Goal: Task Accomplishment & Management: Complete application form

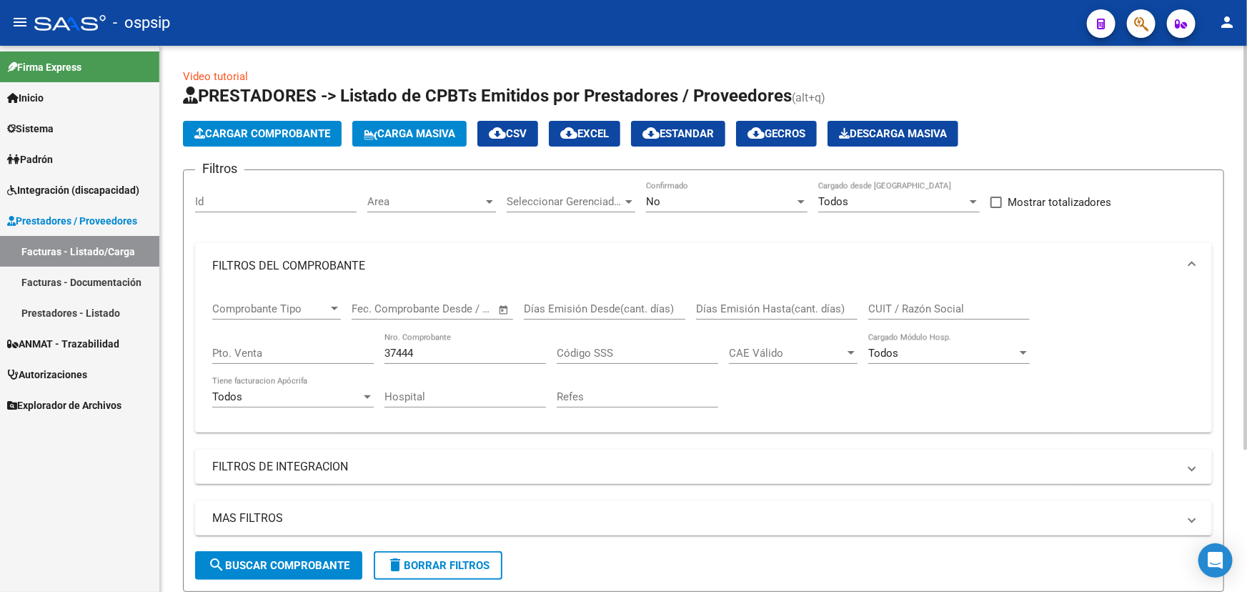
scroll to position [193, 0]
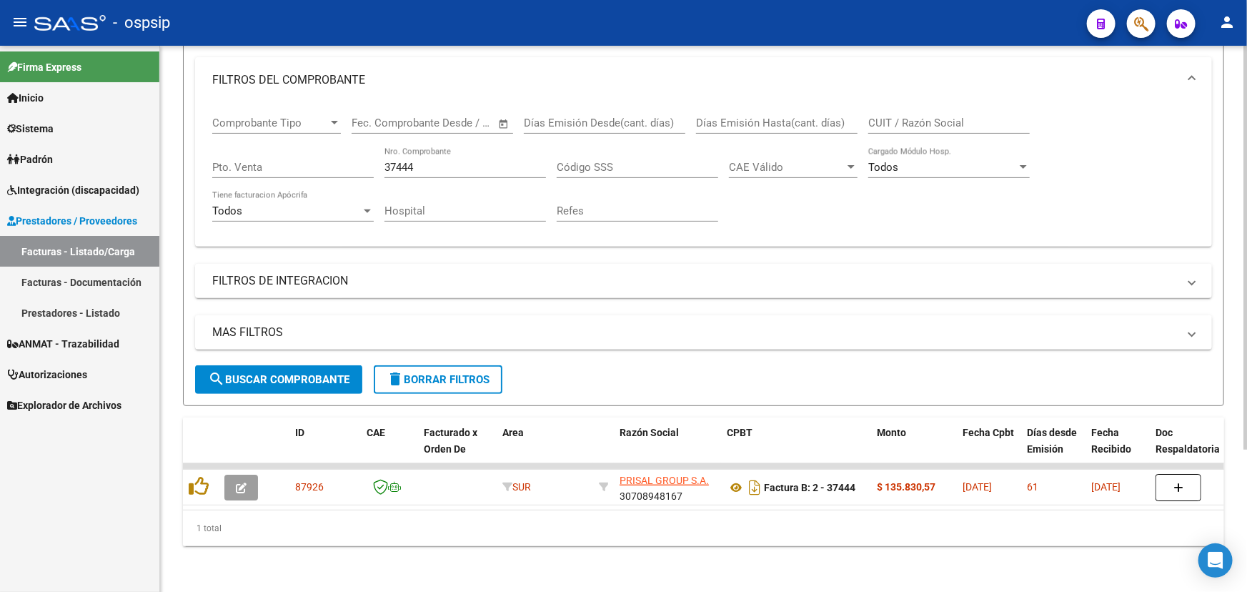
click at [401, 161] on input "37444" at bounding box center [464, 167] width 161 height 13
type input "37746"
click at [444, 173] on div "37746 Nro. Comprobante" at bounding box center [464, 169] width 161 height 44
click at [443, 161] on input "37746" at bounding box center [464, 167] width 161 height 13
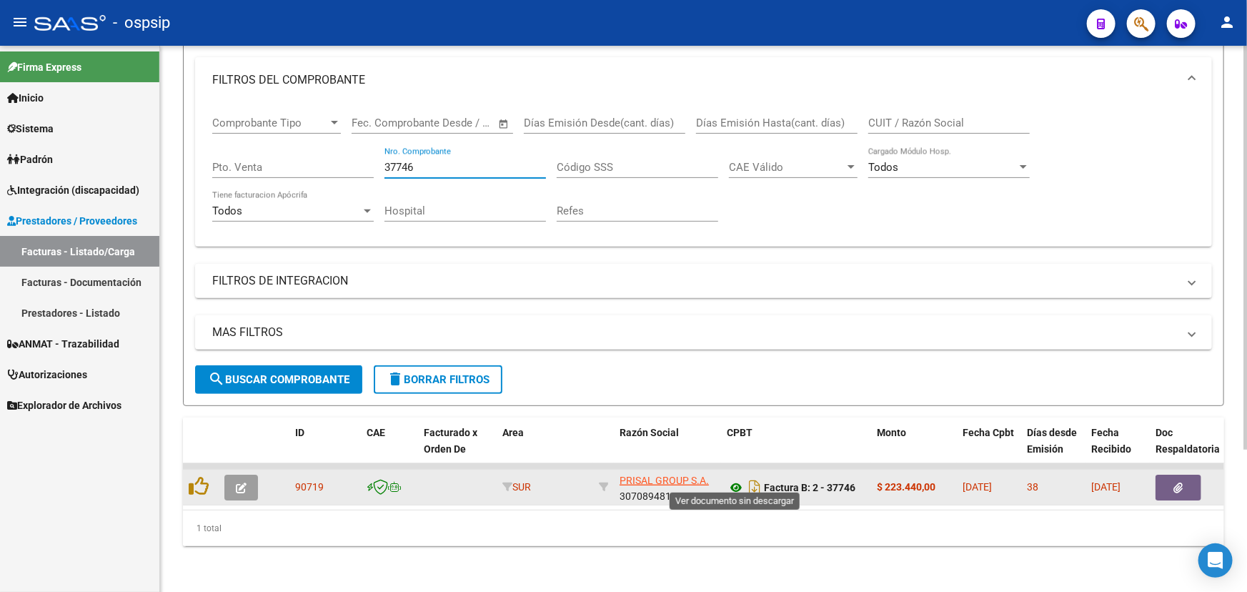
click at [730, 479] on icon at bounding box center [736, 487] width 19 height 17
click at [244, 481] on span "button" at bounding box center [241, 487] width 11 height 13
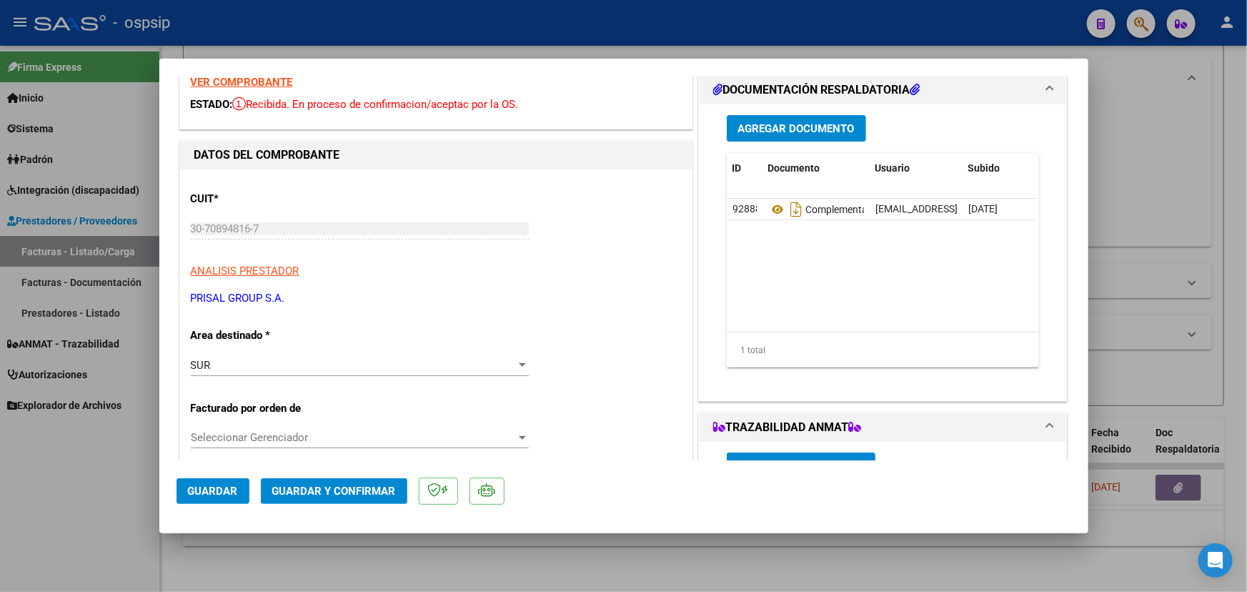
scroll to position [324, 0]
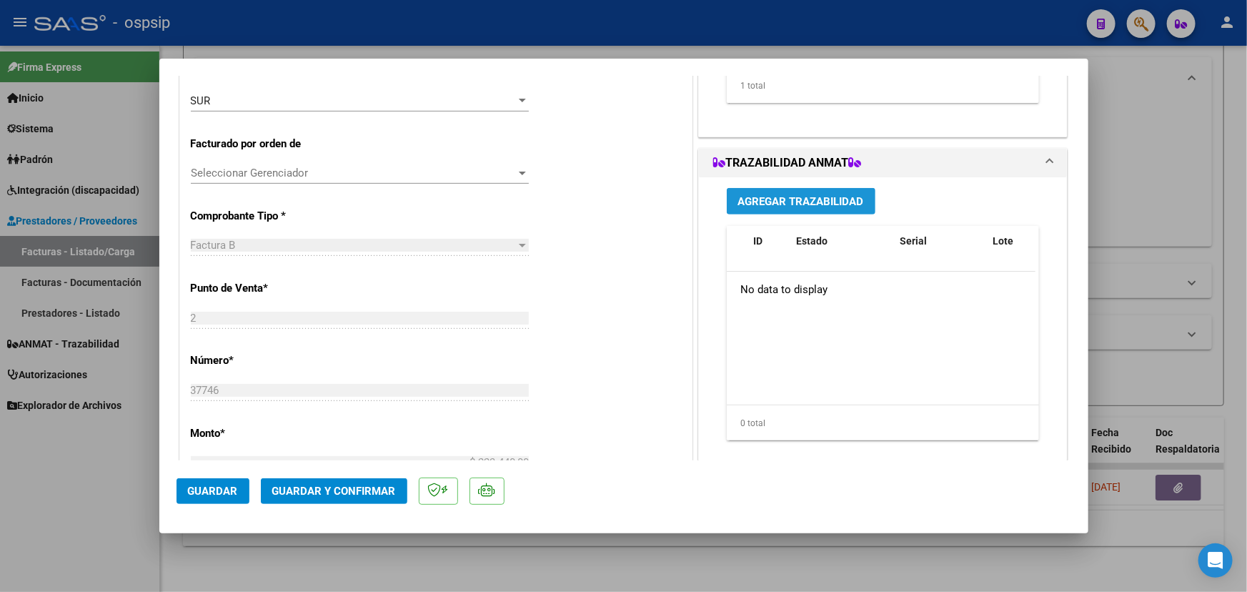
click at [787, 202] on span "Agregar Trazabilidad" at bounding box center [801, 201] width 126 height 13
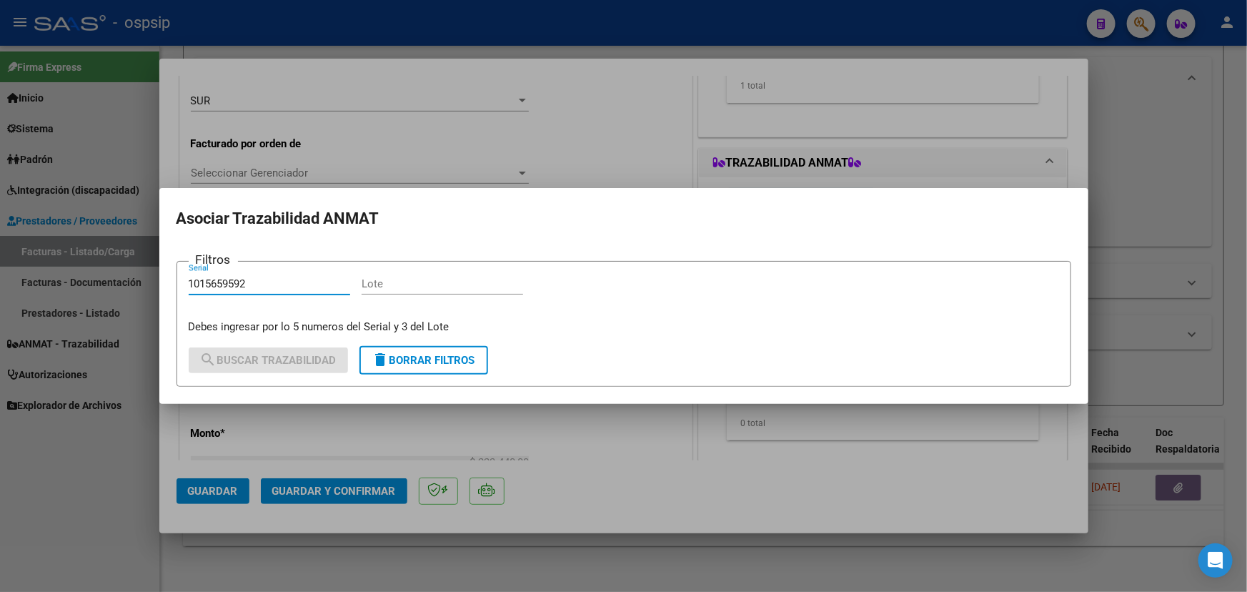
type input "1015659592"
paste input "RP5R897"
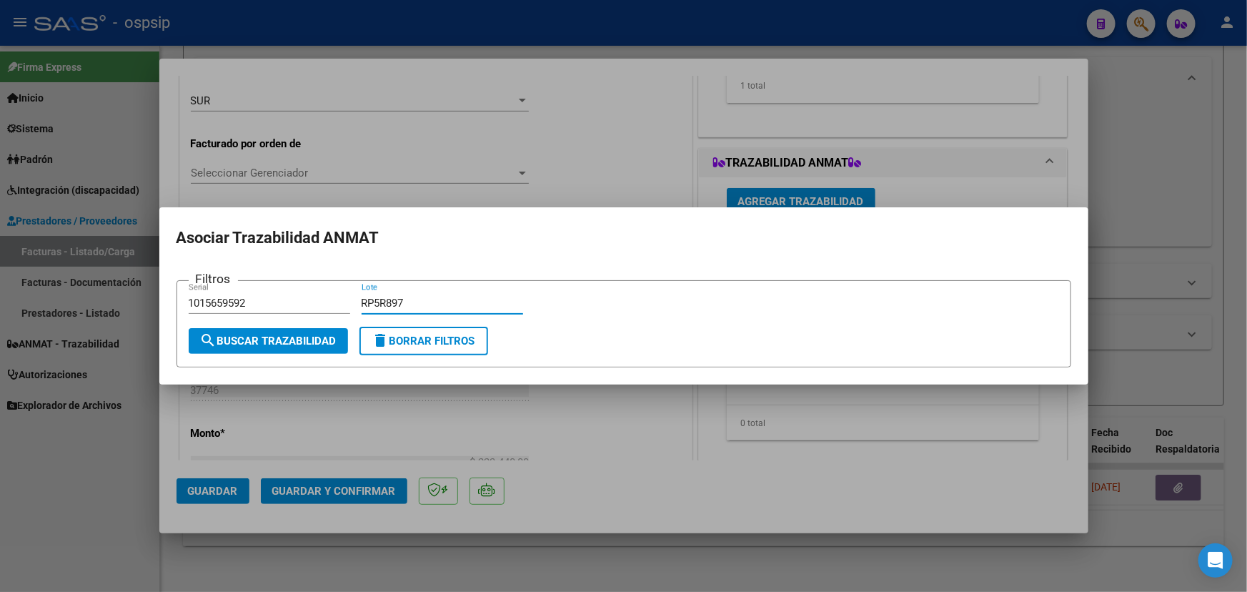
type input "RP5R897"
click at [318, 352] on button "search Buscar Trazabilidad" at bounding box center [268, 341] width 159 height 26
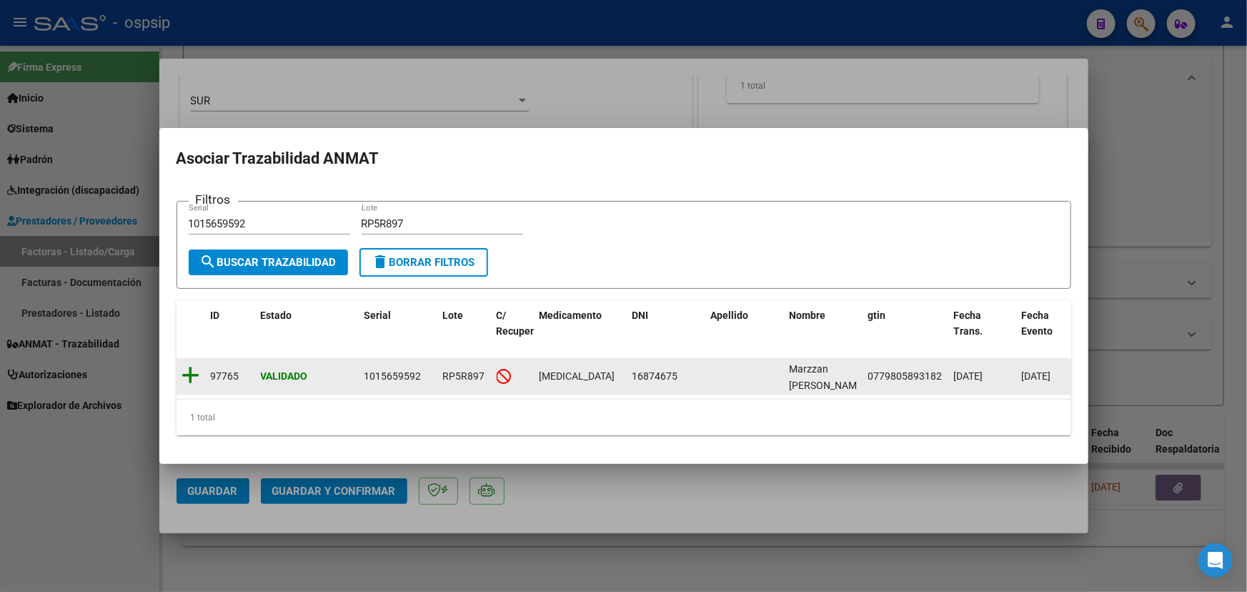
click at [193, 374] on icon at bounding box center [191, 375] width 18 height 20
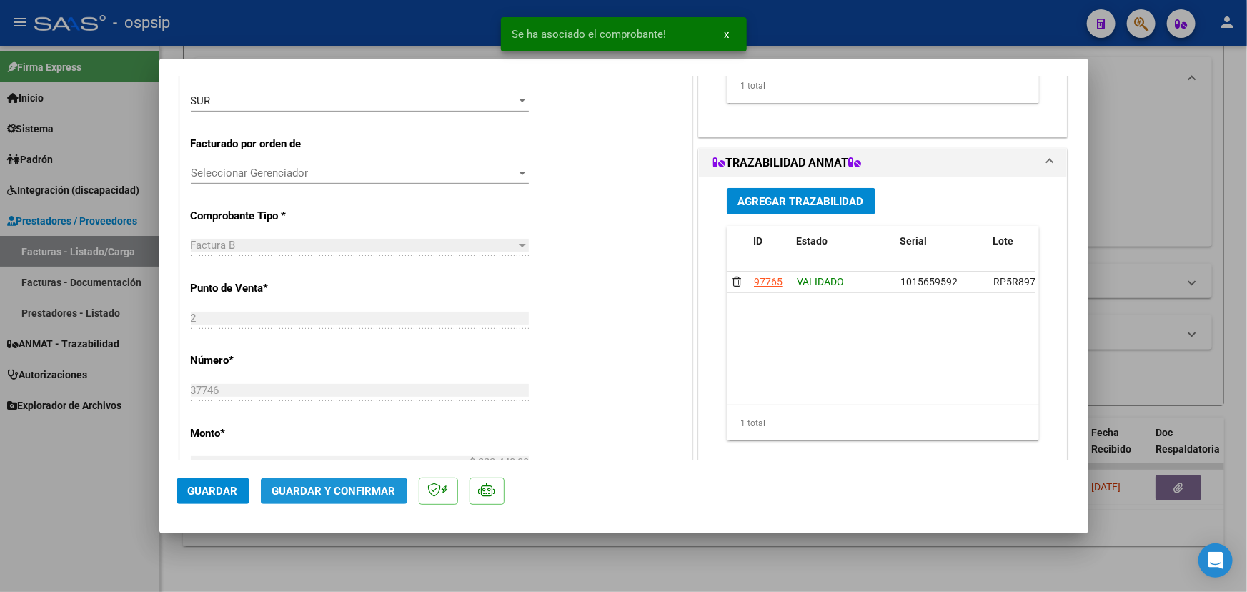
click at [304, 494] on span "Guardar y Confirmar" at bounding box center [334, 490] width 124 height 13
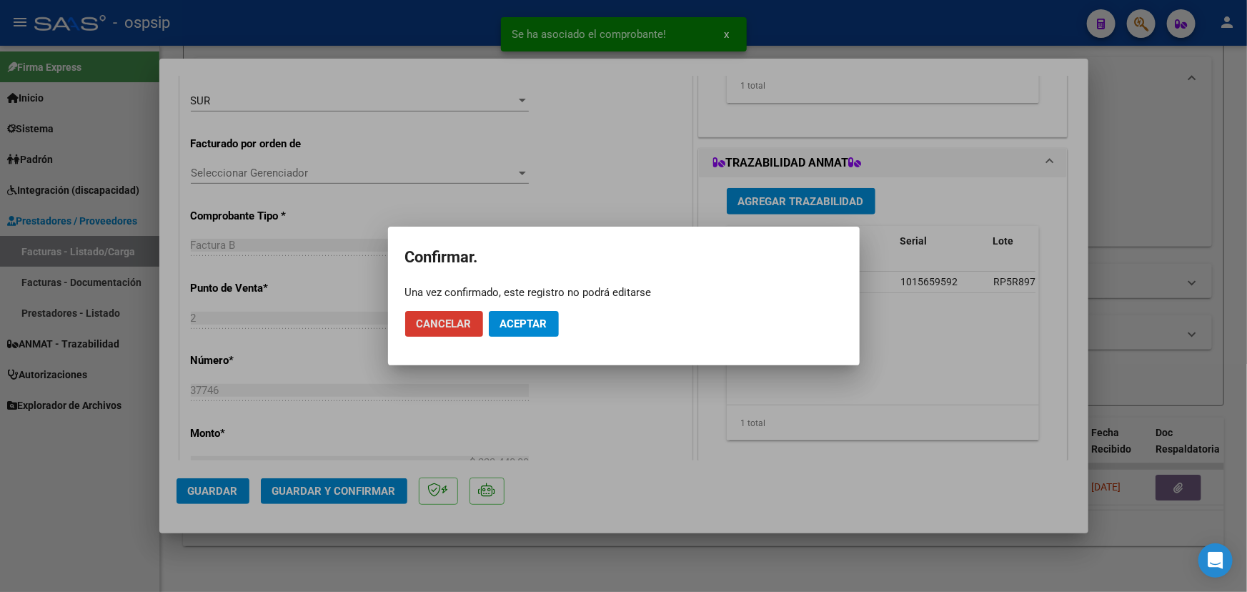
drag, startPoint x: 567, startPoint y: 309, endPoint x: 546, endPoint y: 324, distance: 25.2
click at [564, 311] on mat-dialog-actions "Cancelar Aceptar" at bounding box center [623, 323] width 437 height 49
click at [545, 324] on span "Aceptar" at bounding box center [523, 323] width 47 height 13
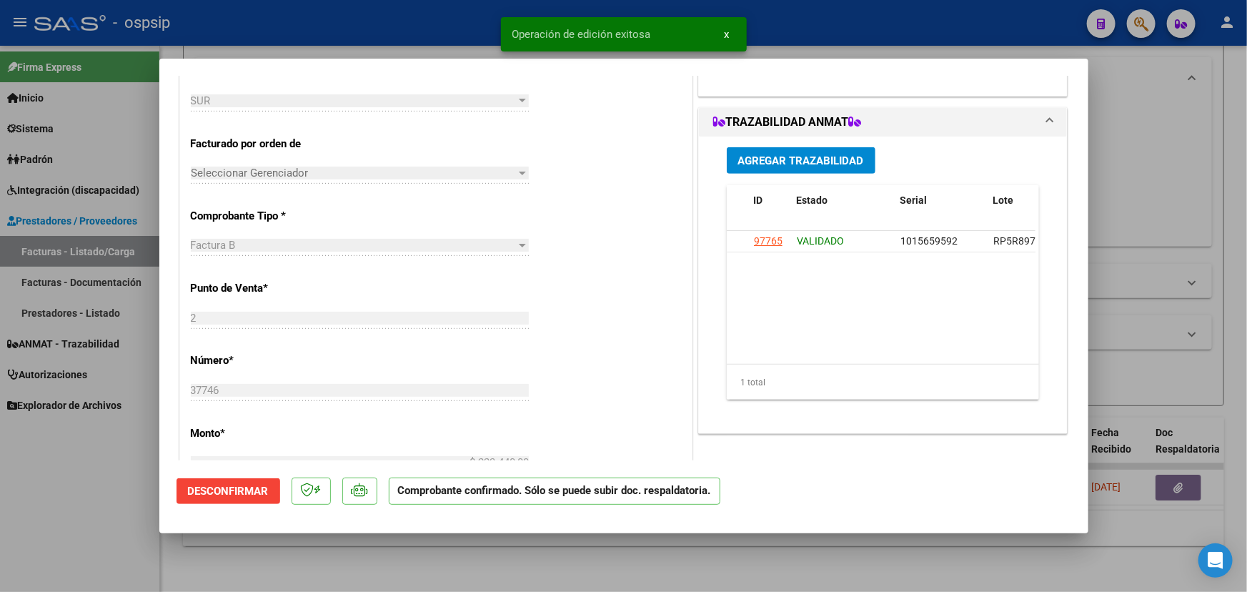
type input "$ 0,00"
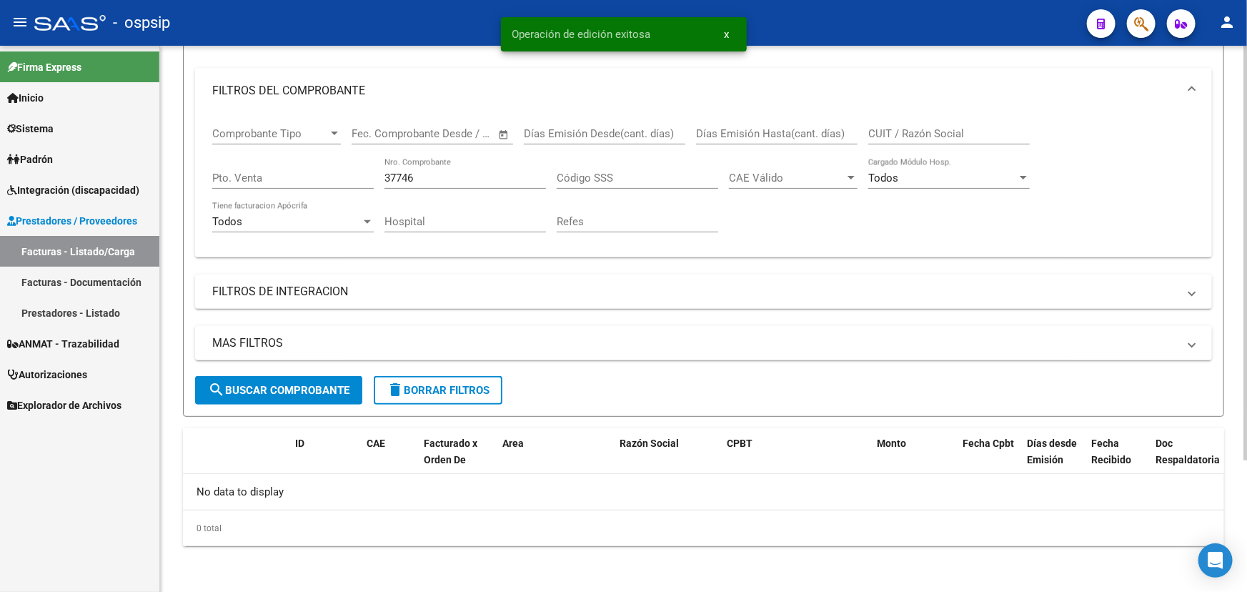
scroll to position [172, 0]
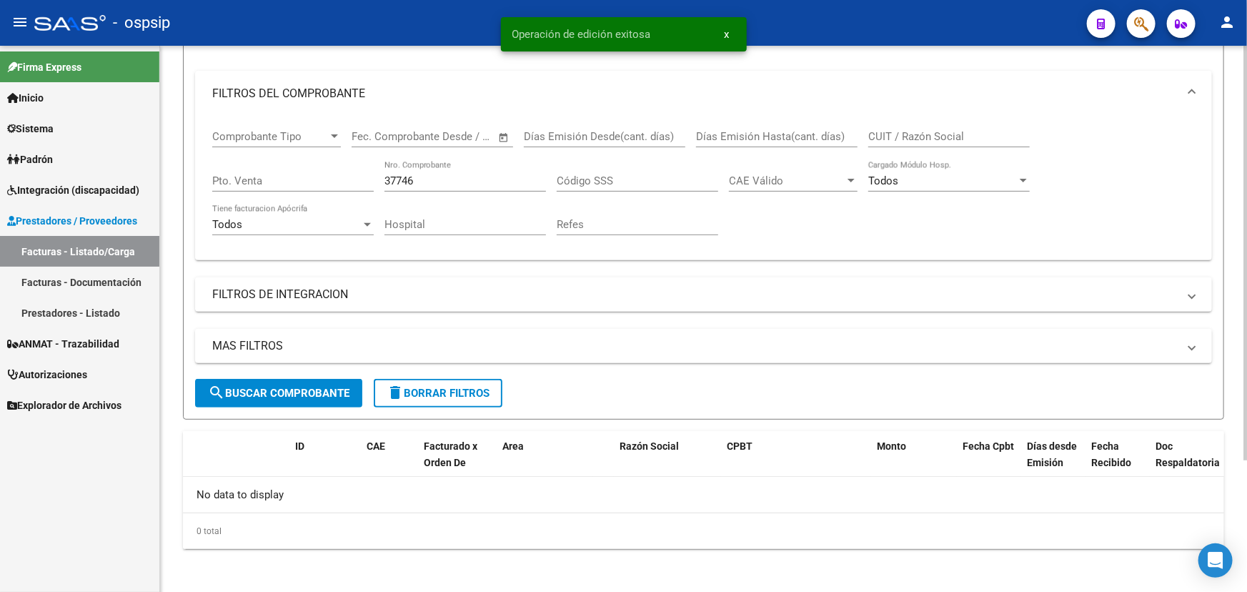
click at [439, 176] on input "37746" at bounding box center [464, 180] width 161 height 13
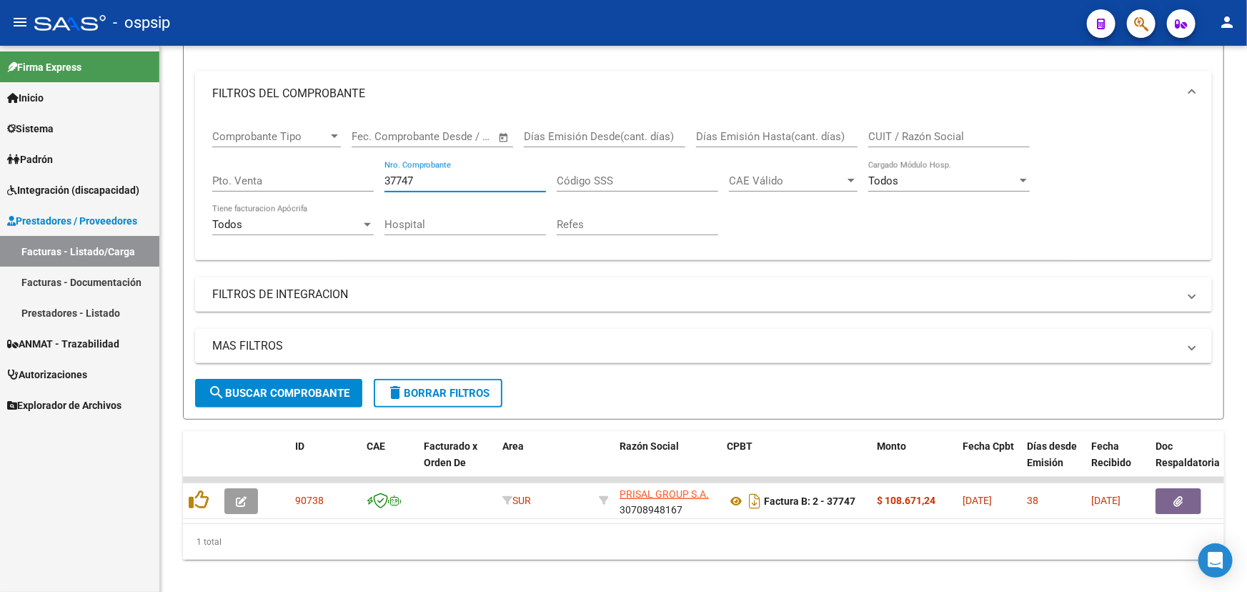
type input "37747"
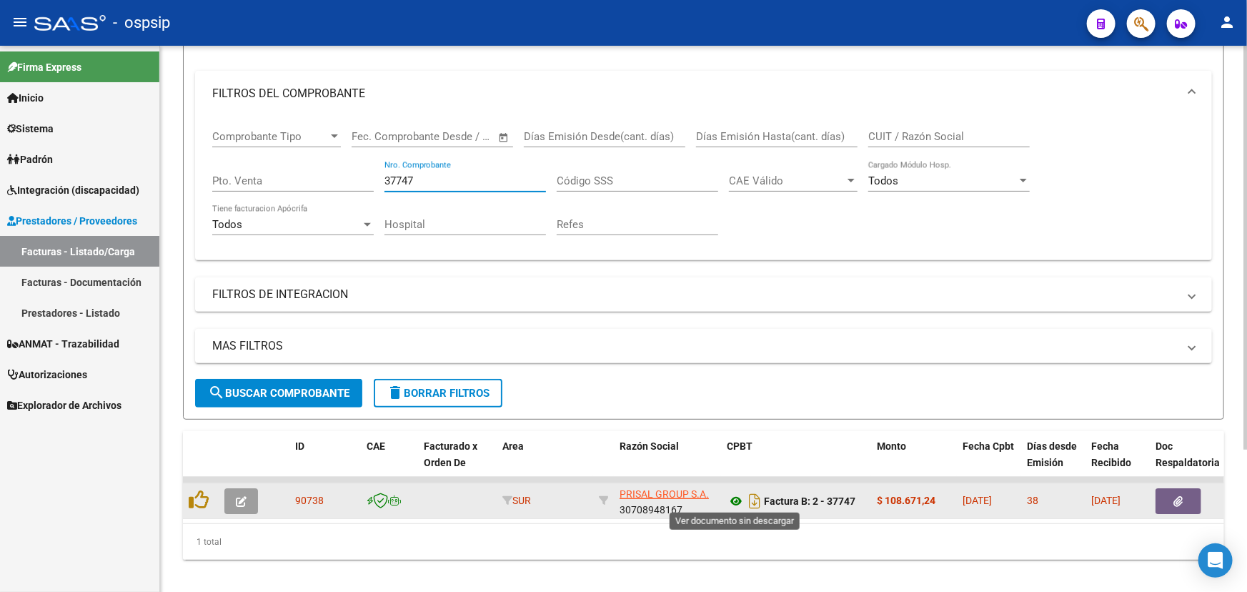
click at [736, 502] on icon at bounding box center [736, 500] width 19 height 17
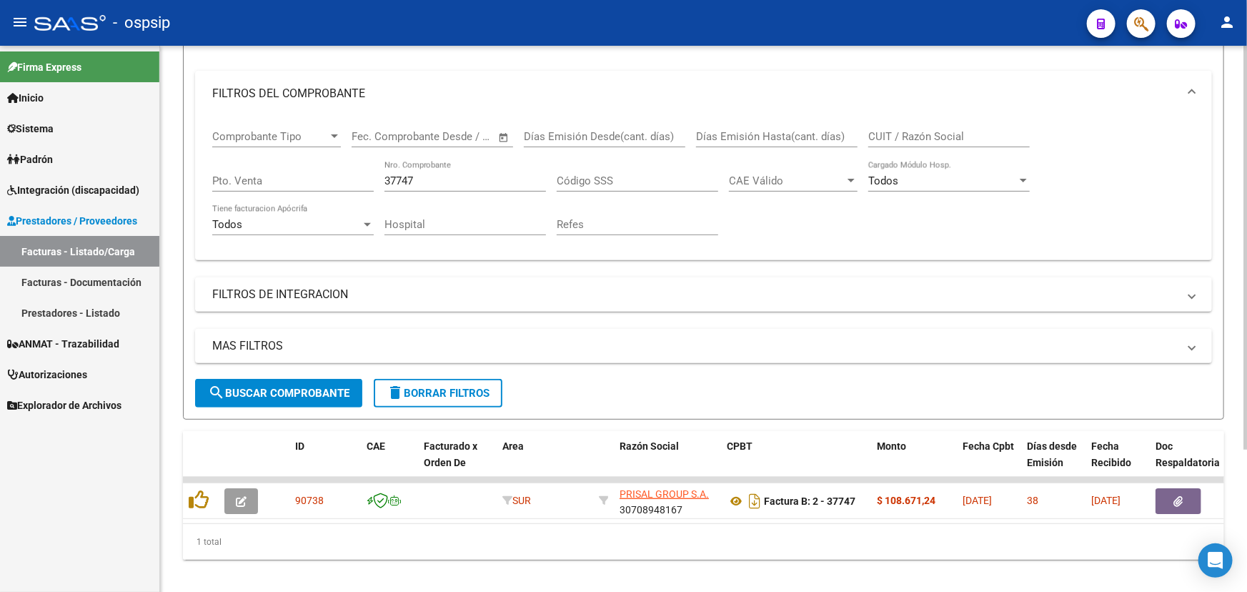
click at [406, 181] on input "37747" at bounding box center [464, 180] width 161 height 13
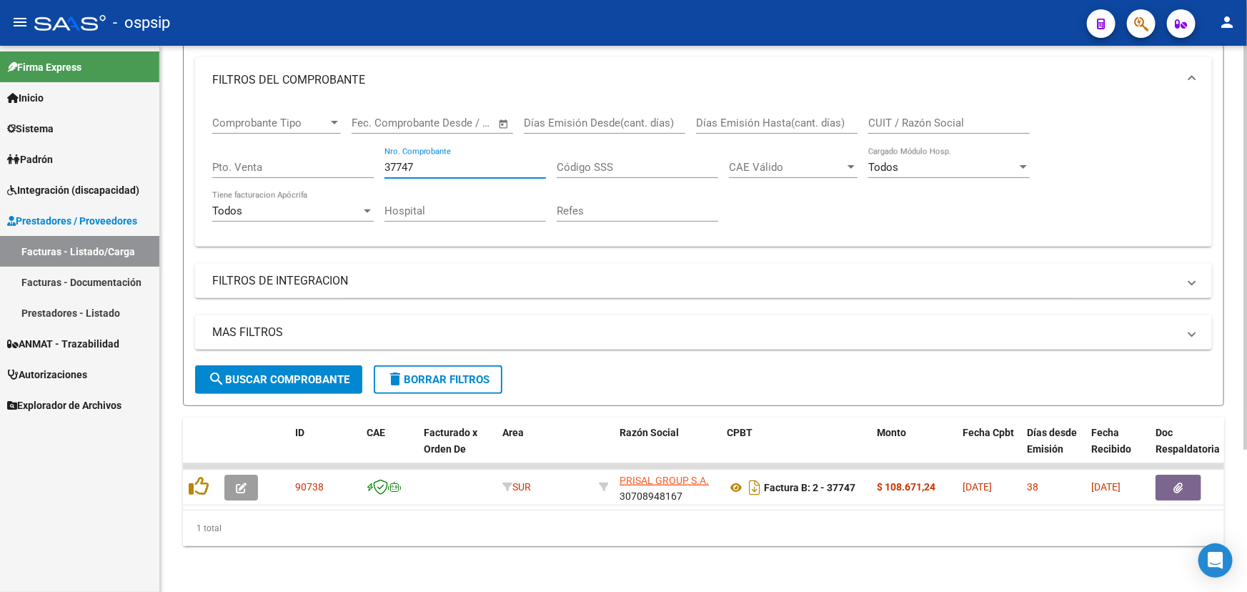
scroll to position [193, 0]
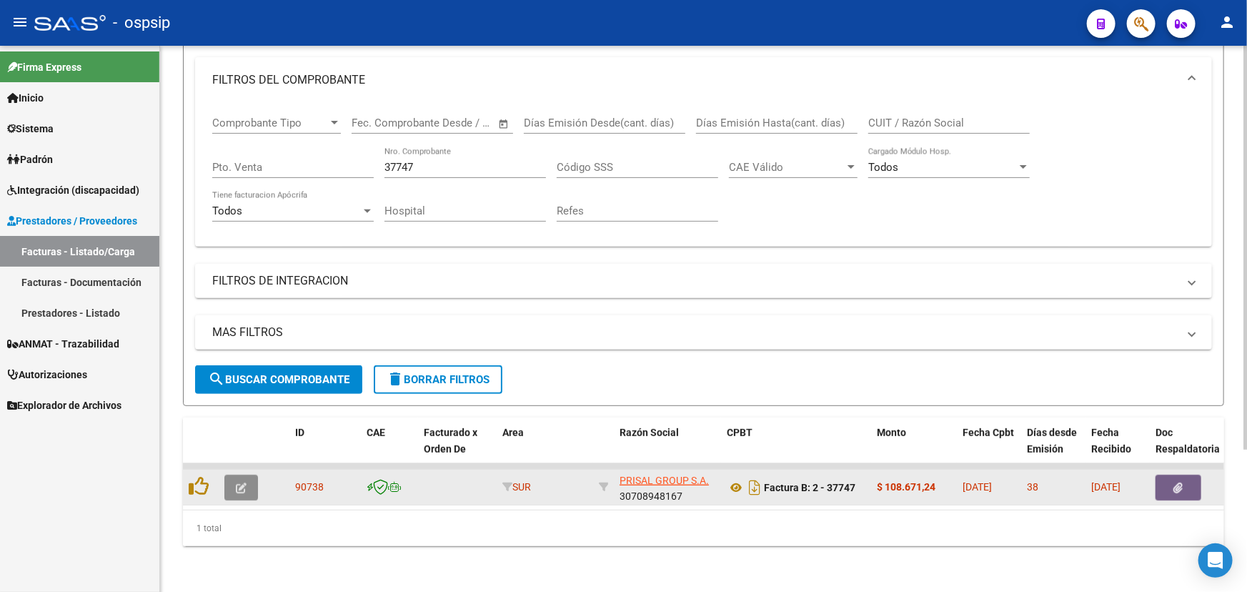
click at [246, 475] on button "button" at bounding box center [241, 487] width 34 height 26
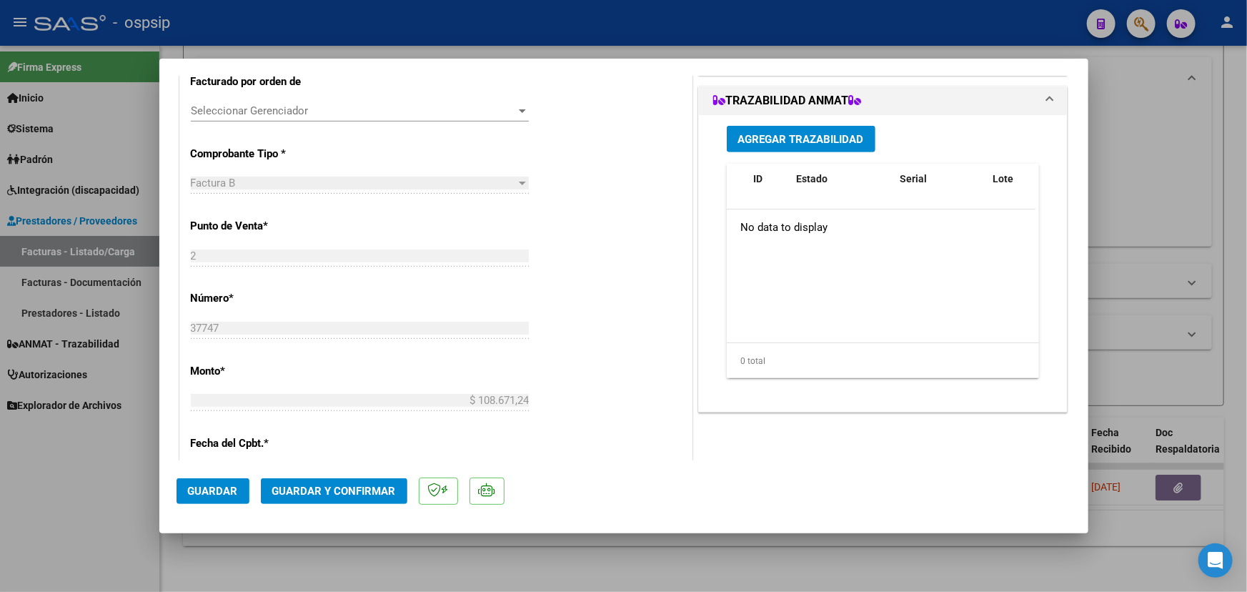
scroll to position [389, 0]
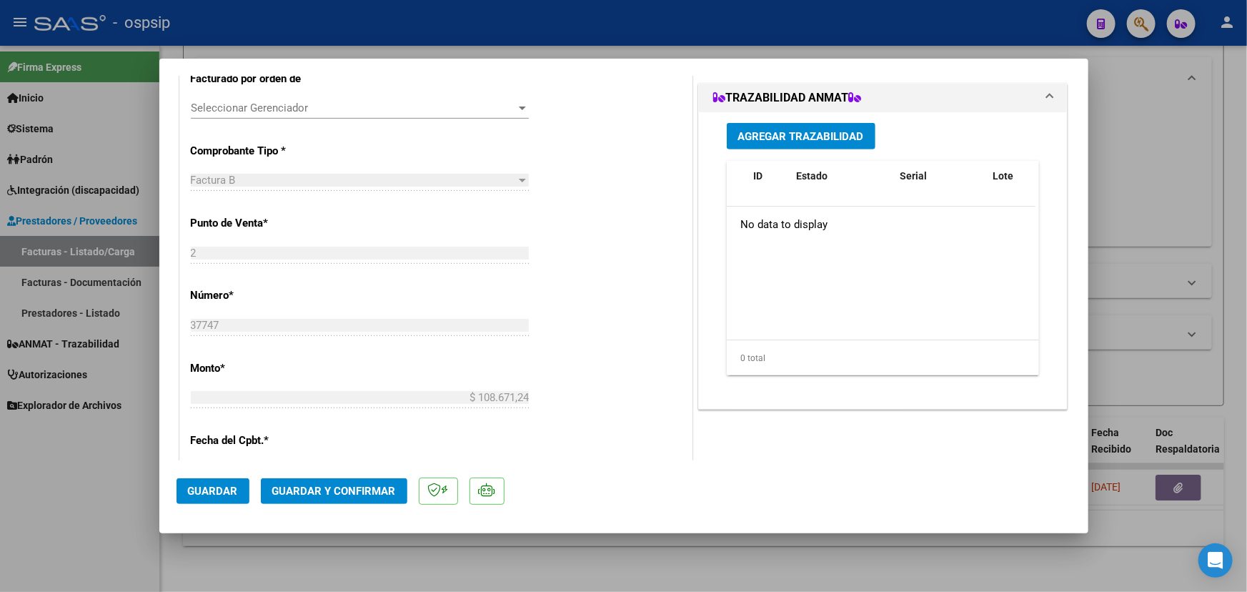
click at [789, 133] on span "Agregar Trazabilidad" at bounding box center [801, 136] width 126 height 13
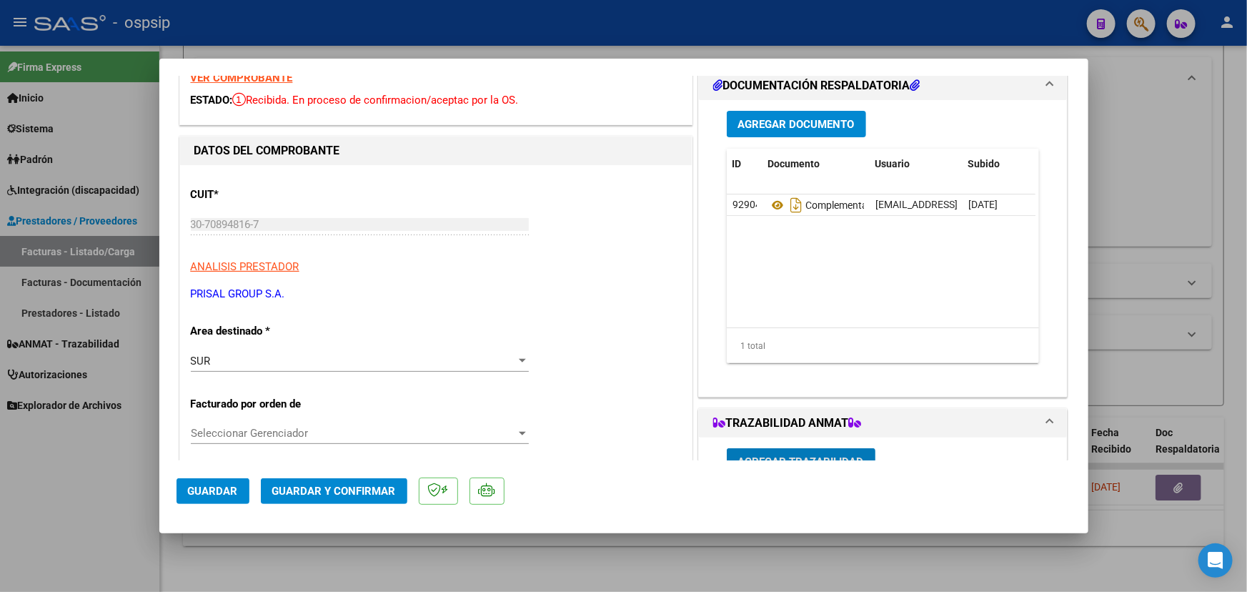
scroll to position [0, 0]
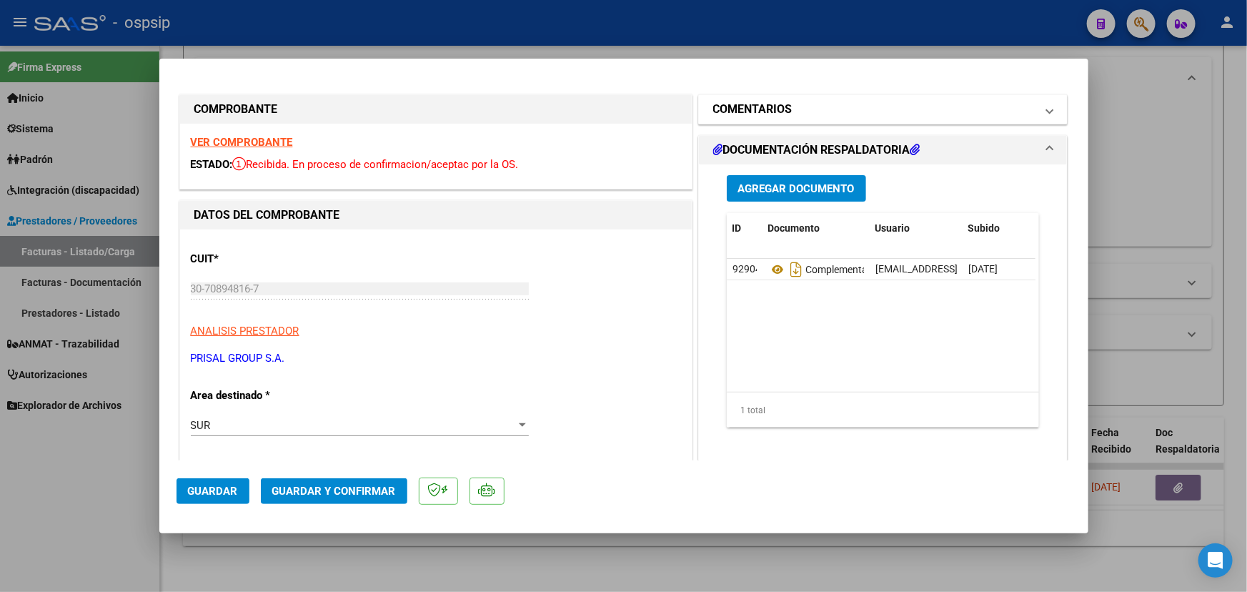
click at [766, 99] on mat-expansion-panel-header "COMENTARIOS" at bounding box center [883, 109] width 369 height 29
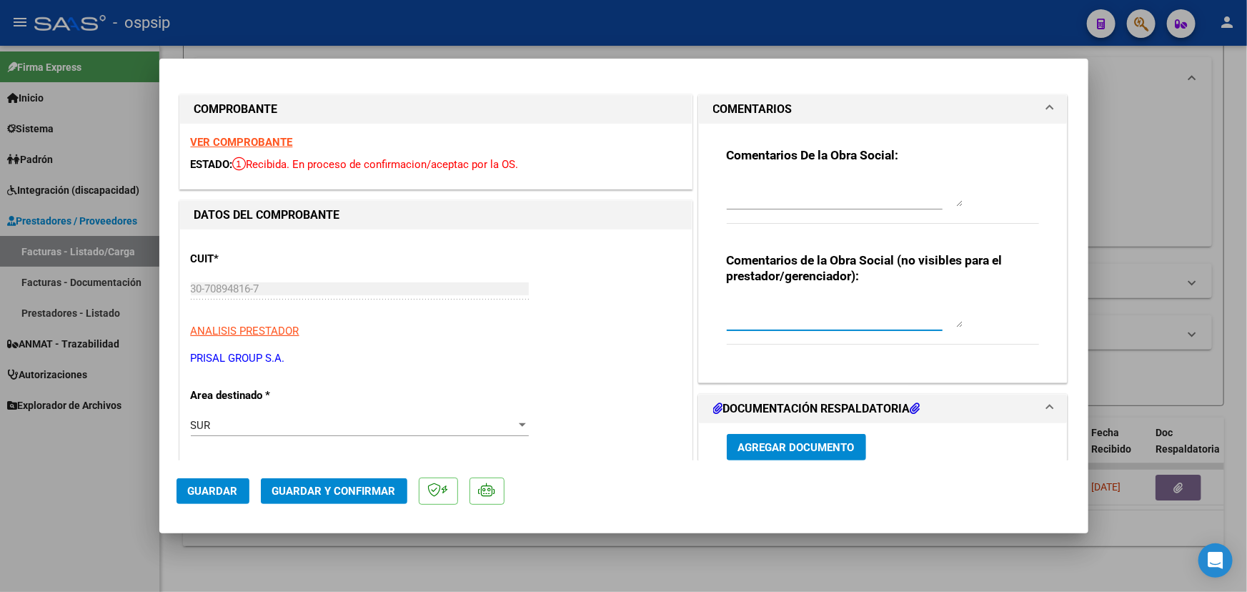
click at [794, 317] on textarea at bounding box center [845, 313] width 236 height 29
type textarea "MEDICACION SIN OBLIGACION DE TRAZA"
click at [295, 489] on span "Guardar y Confirmar" at bounding box center [334, 490] width 124 height 13
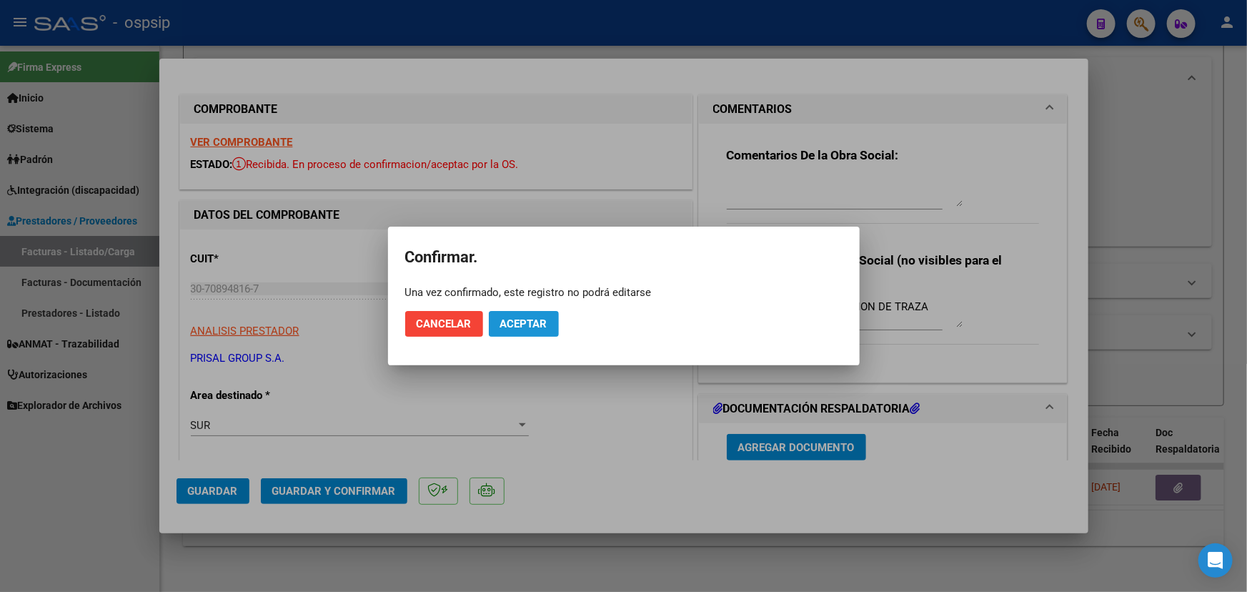
click at [500, 325] on span "Aceptar" at bounding box center [523, 323] width 47 height 13
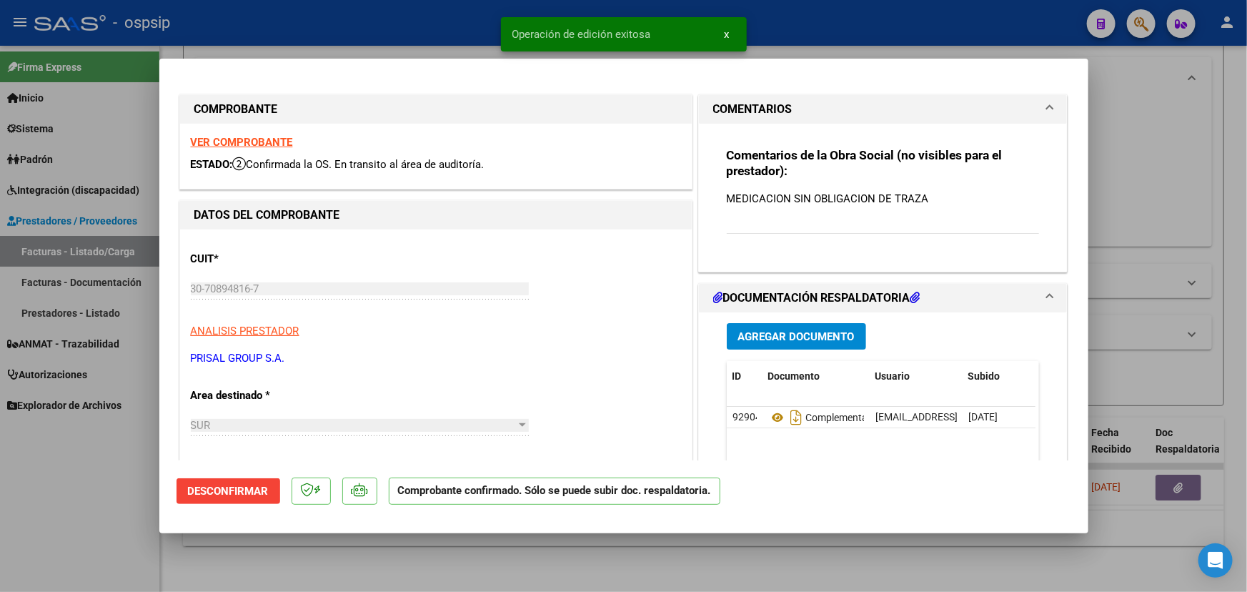
type input "$ 0,00"
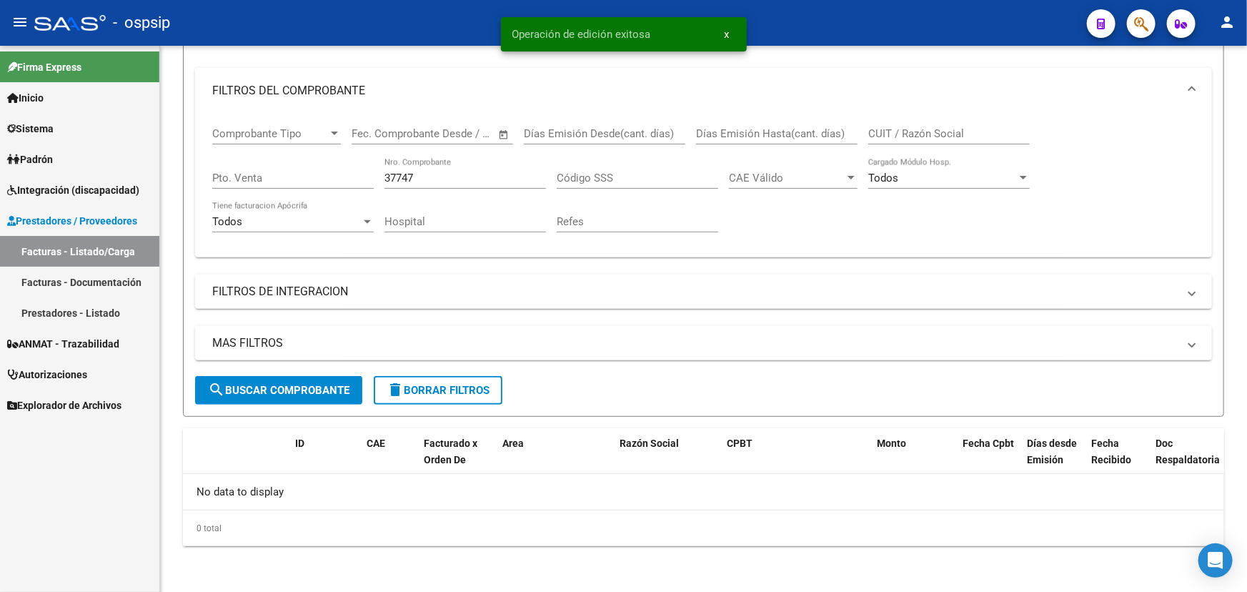
scroll to position [172, 0]
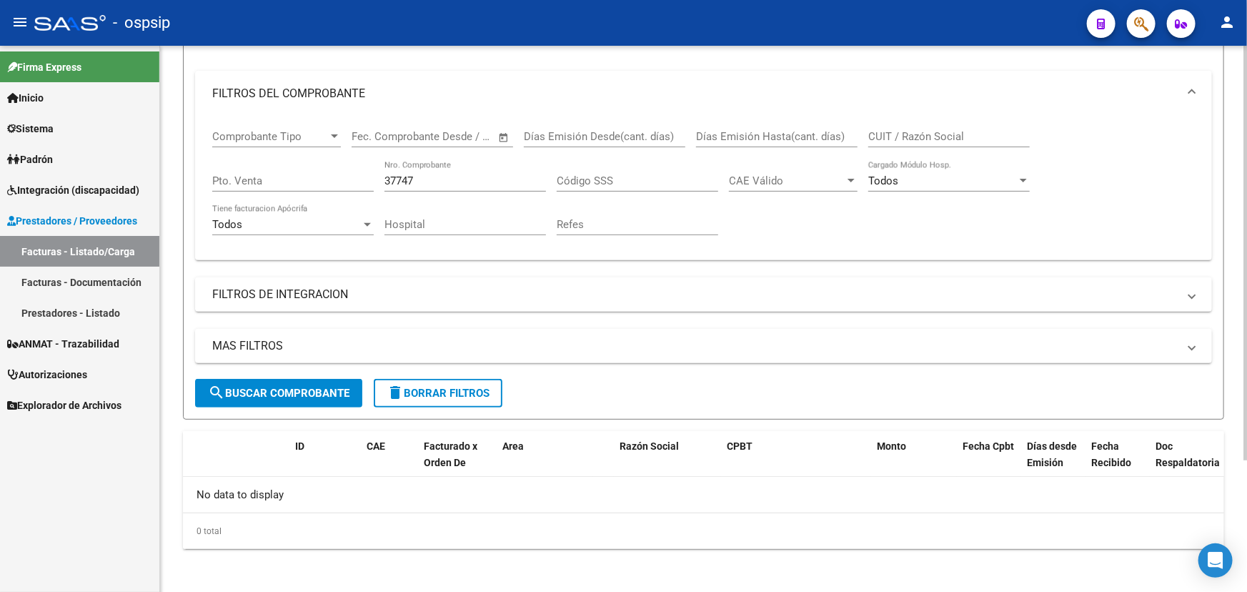
click at [431, 179] on input "37747" at bounding box center [464, 180] width 161 height 13
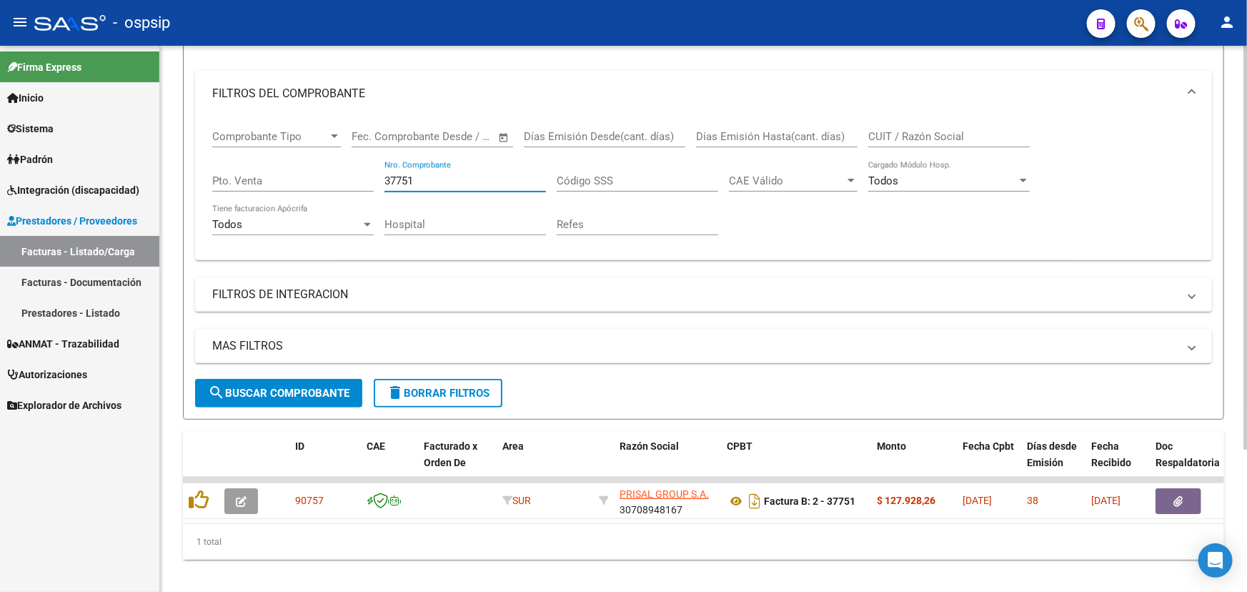
type input "37751"
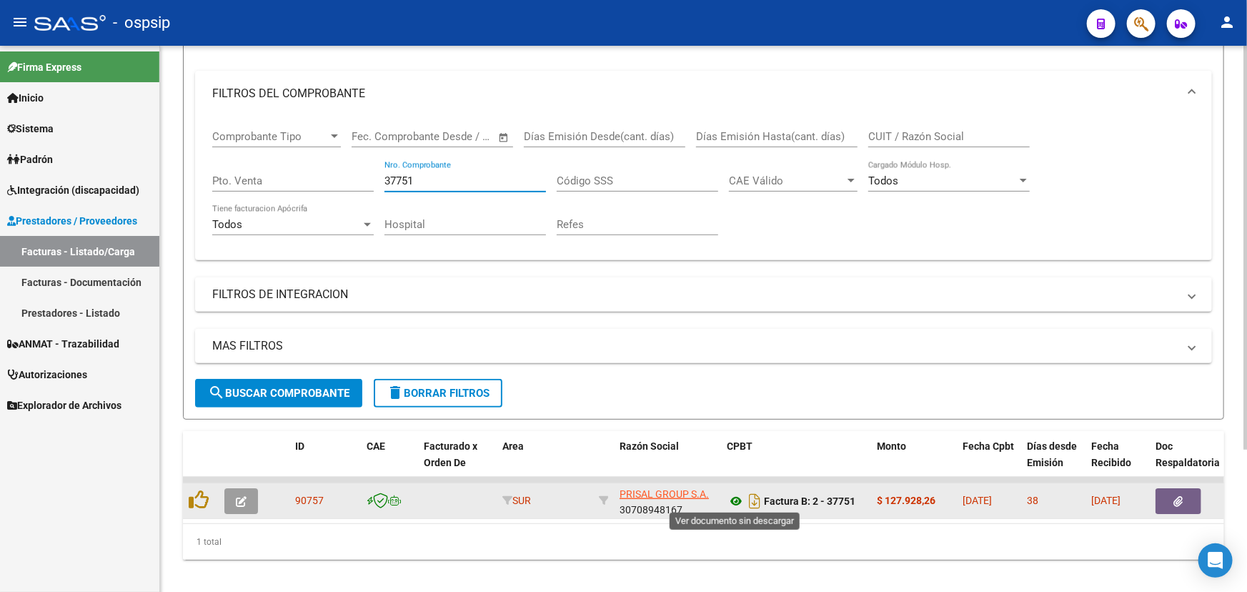
click at [732, 500] on icon at bounding box center [736, 500] width 19 height 17
click at [239, 499] on icon "button" at bounding box center [241, 501] width 11 height 11
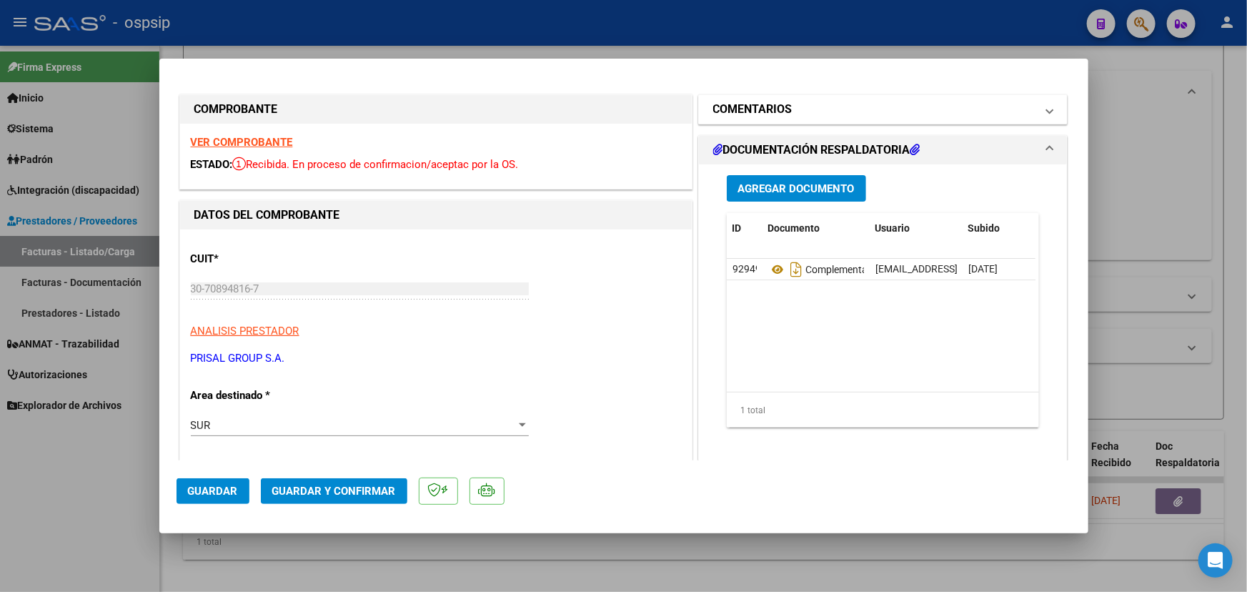
click at [784, 111] on h1 "COMENTARIOS" at bounding box center [752, 109] width 79 height 17
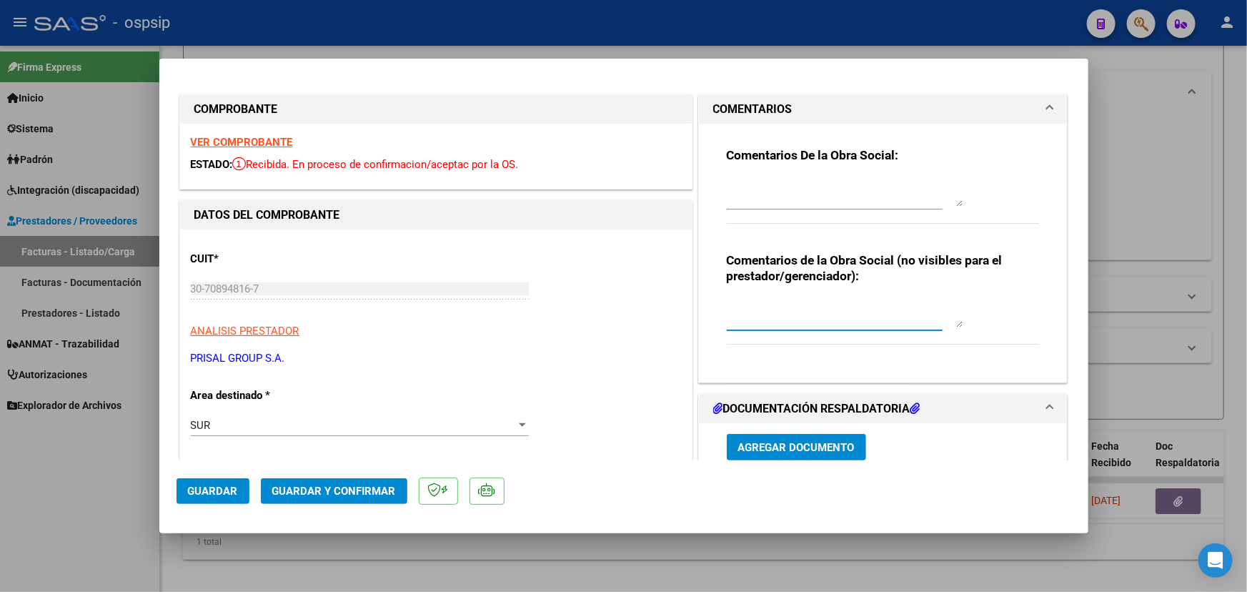
click at [772, 318] on textarea at bounding box center [845, 313] width 236 height 29
type textarea "MEDICACION NO OBLIGA TRAZA"
click at [309, 492] on span "Guardar y Confirmar" at bounding box center [334, 490] width 124 height 13
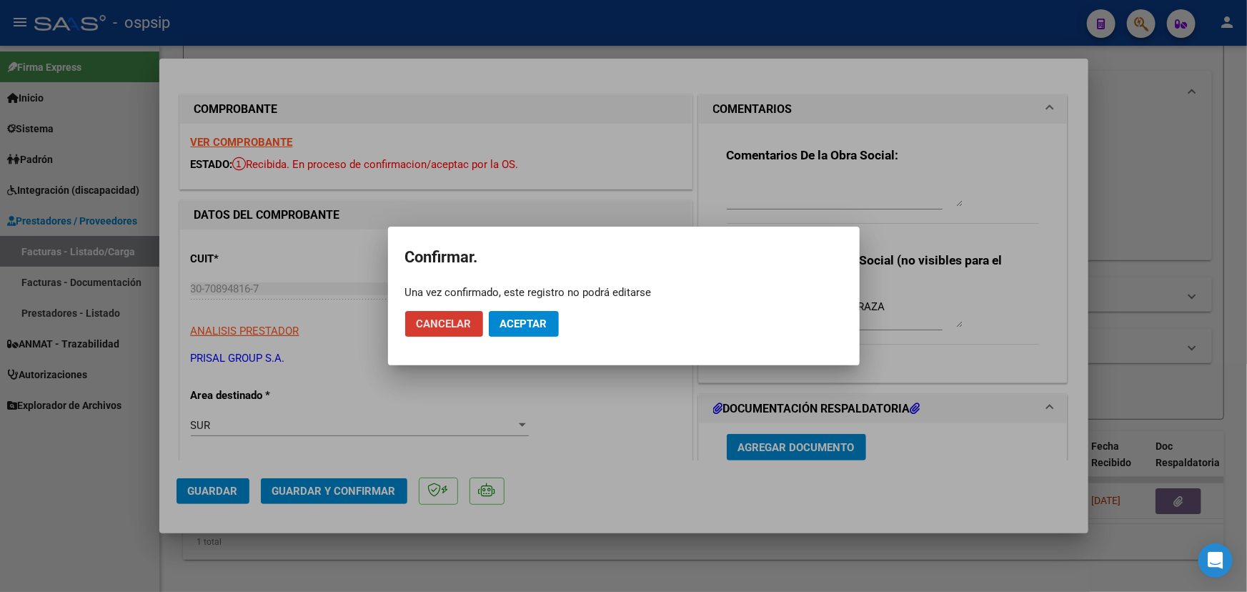
click at [547, 319] on button "Aceptar" at bounding box center [524, 324] width 70 height 26
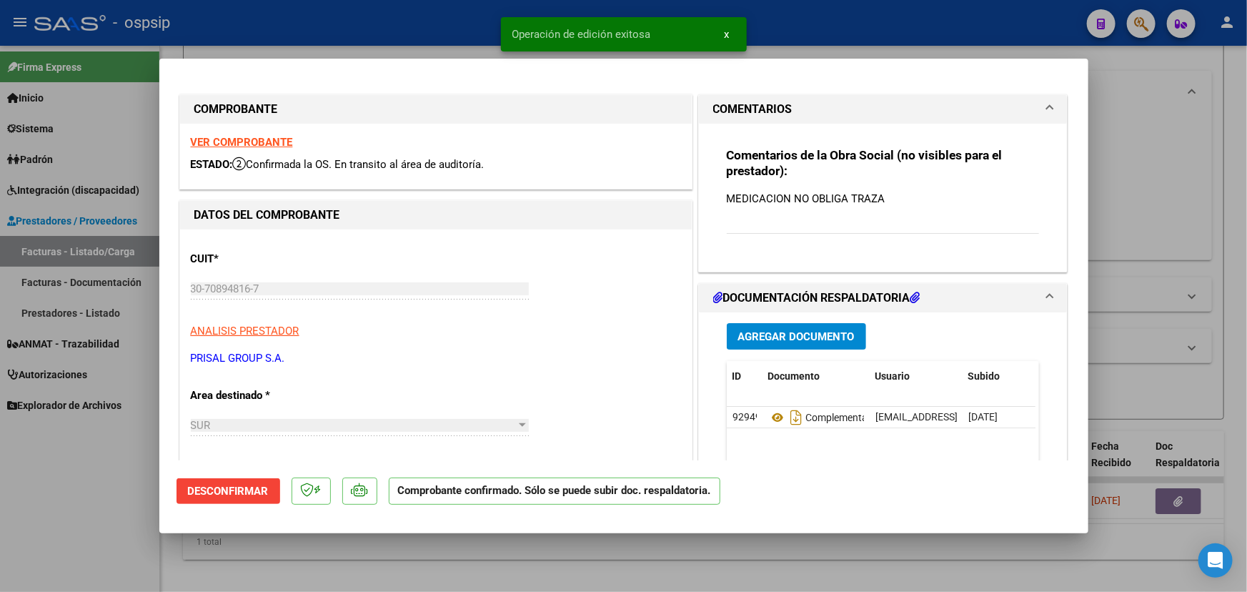
type input "$ 0,00"
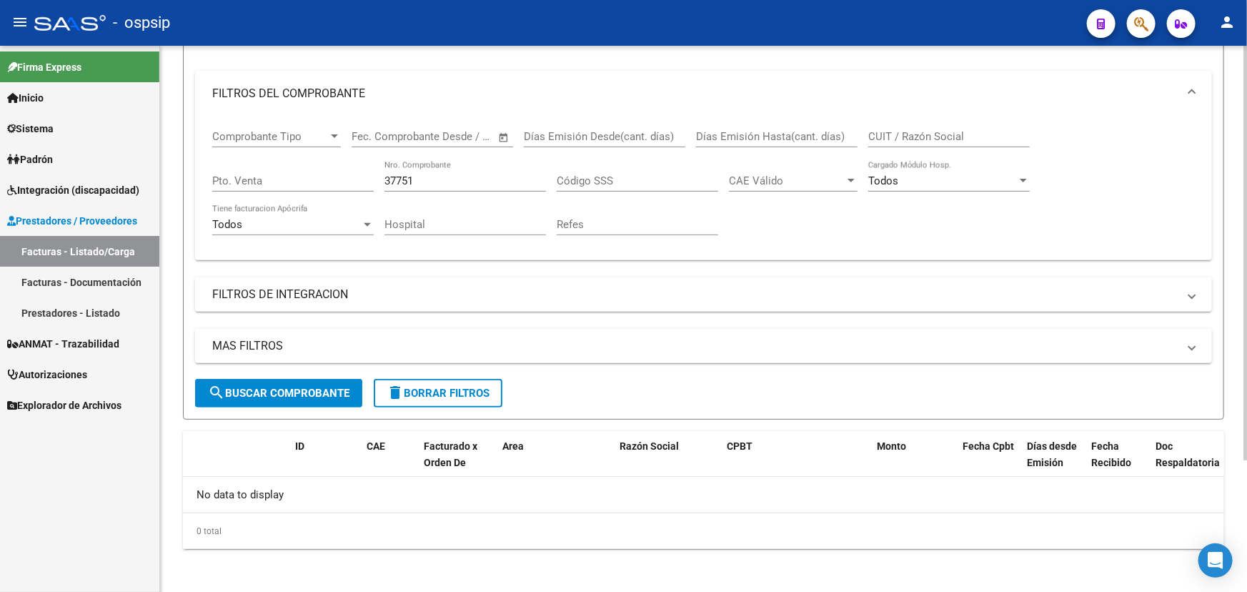
click at [432, 188] on div "37751 Nro. Comprobante" at bounding box center [464, 176] width 161 height 31
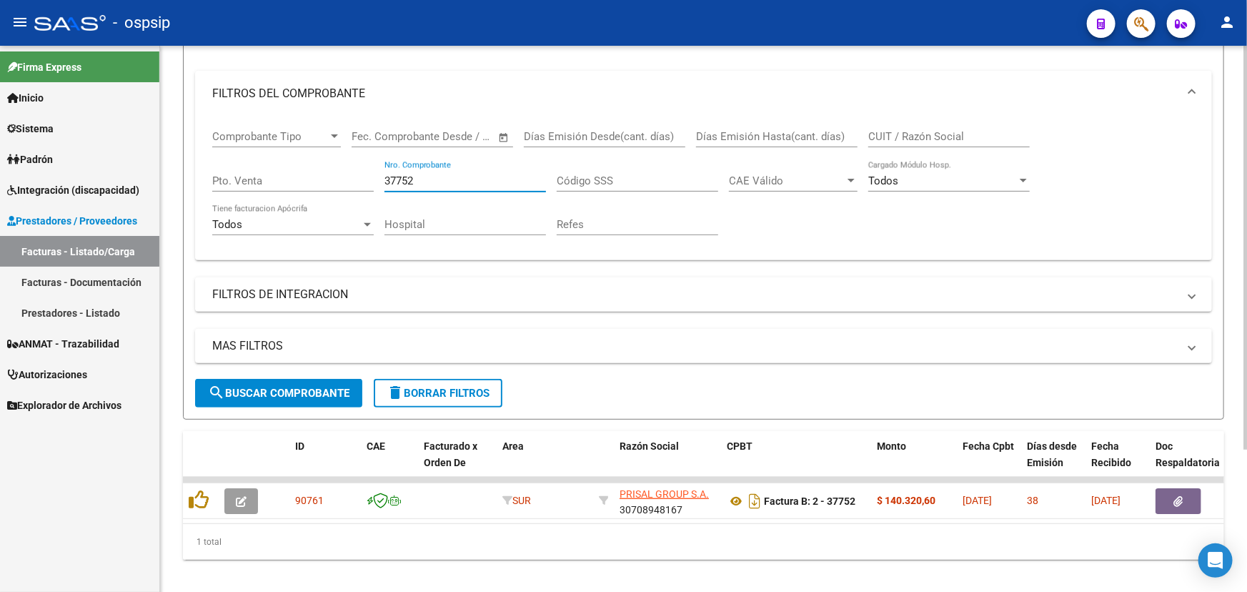
type input "37752"
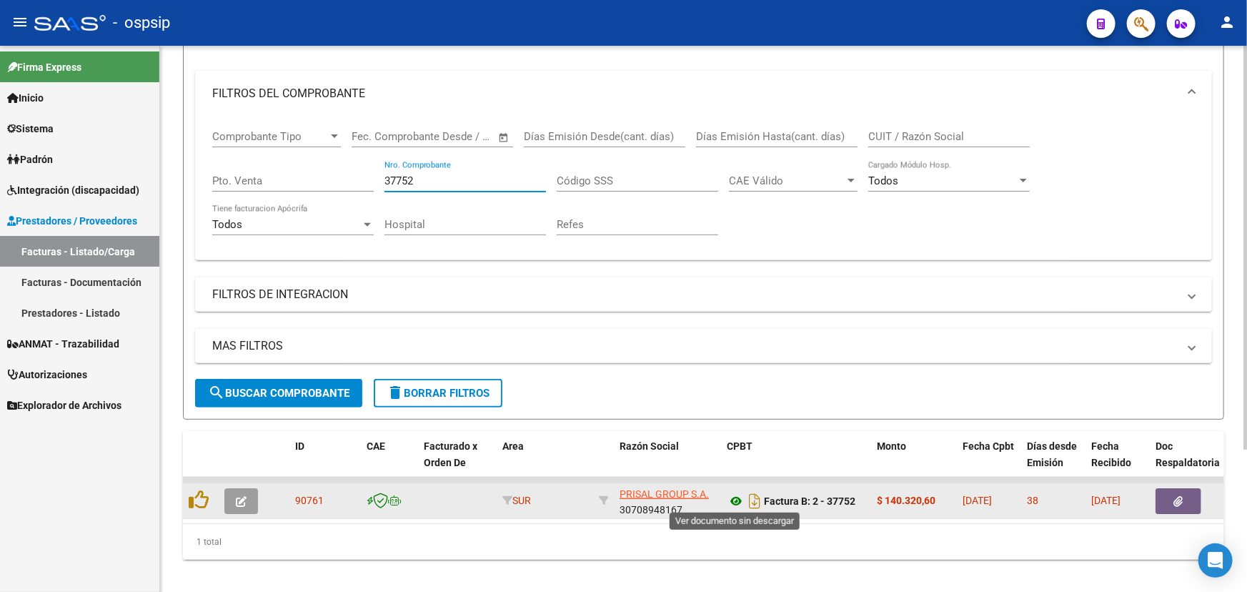
click at [734, 493] on icon at bounding box center [736, 500] width 19 height 17
click at [234, 499] on button "button" at bounding box center [241, 501] width 34 height 26
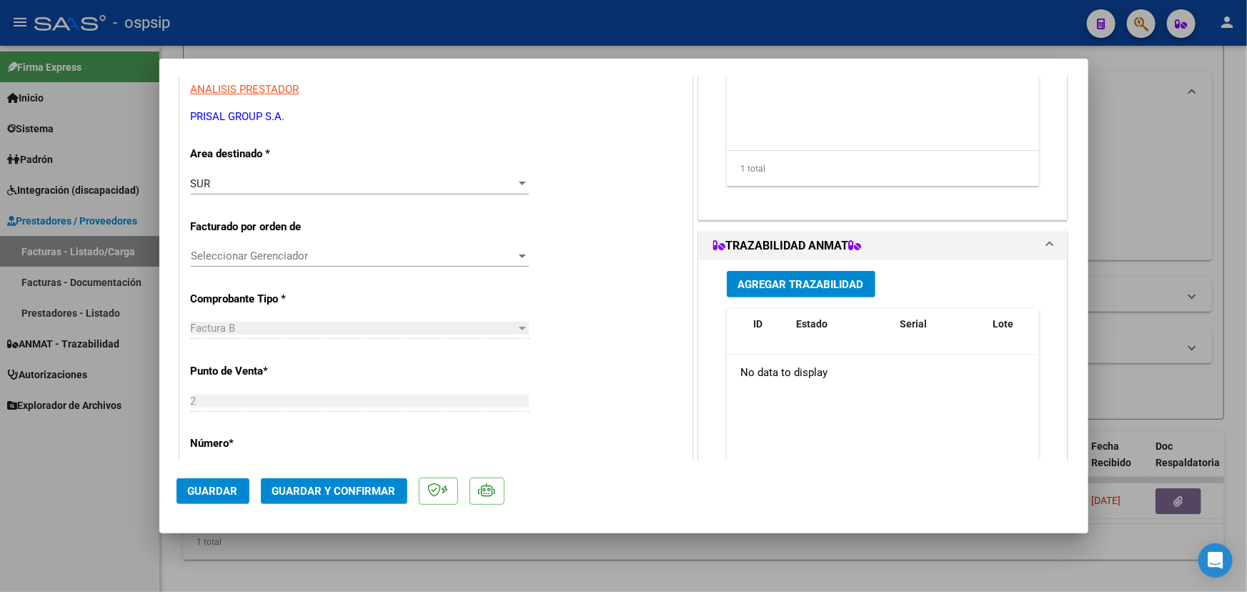
scroll to position [259, 0]
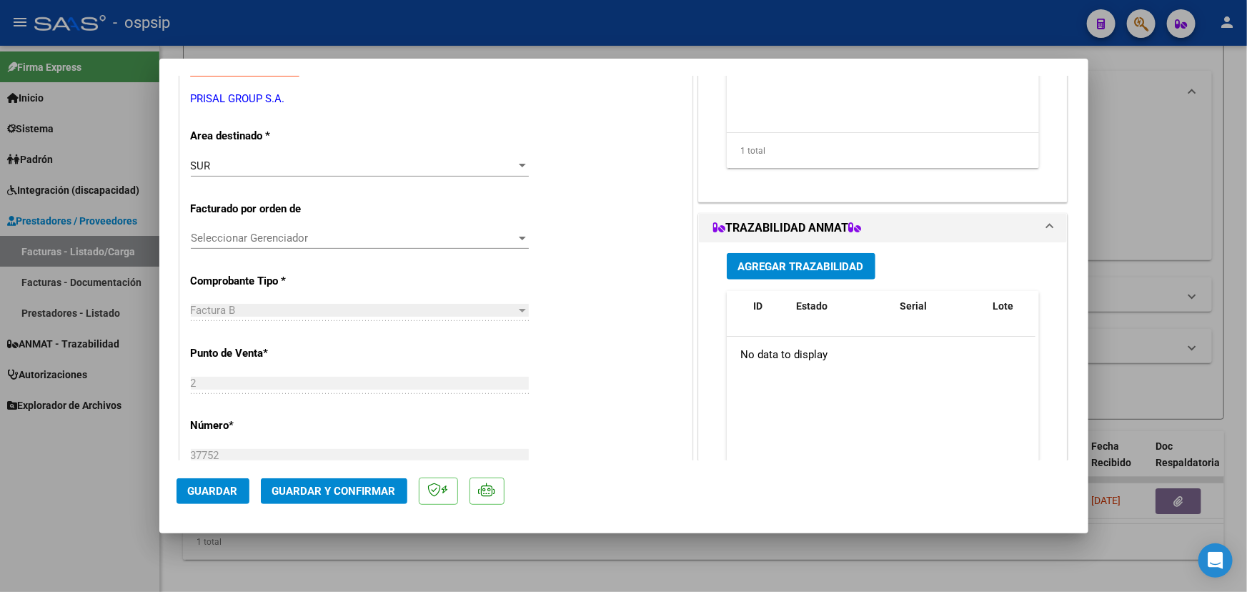
click at [822, 269] on span "Agregar Trazabilidad" at bounding box center [801, 266] width 126 height 13
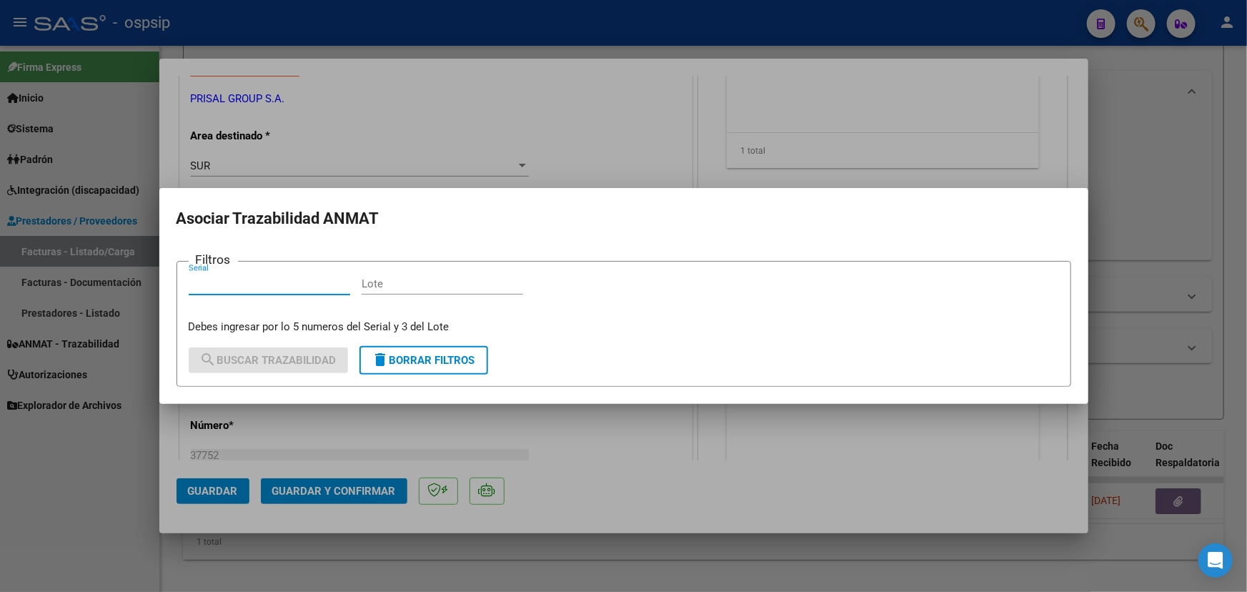
paste input "6739013891"
type input "6739013891"
click at [397, 284] on input "Lote" at bounding box center [442, 283] width 161 height 13
paste input "7905"
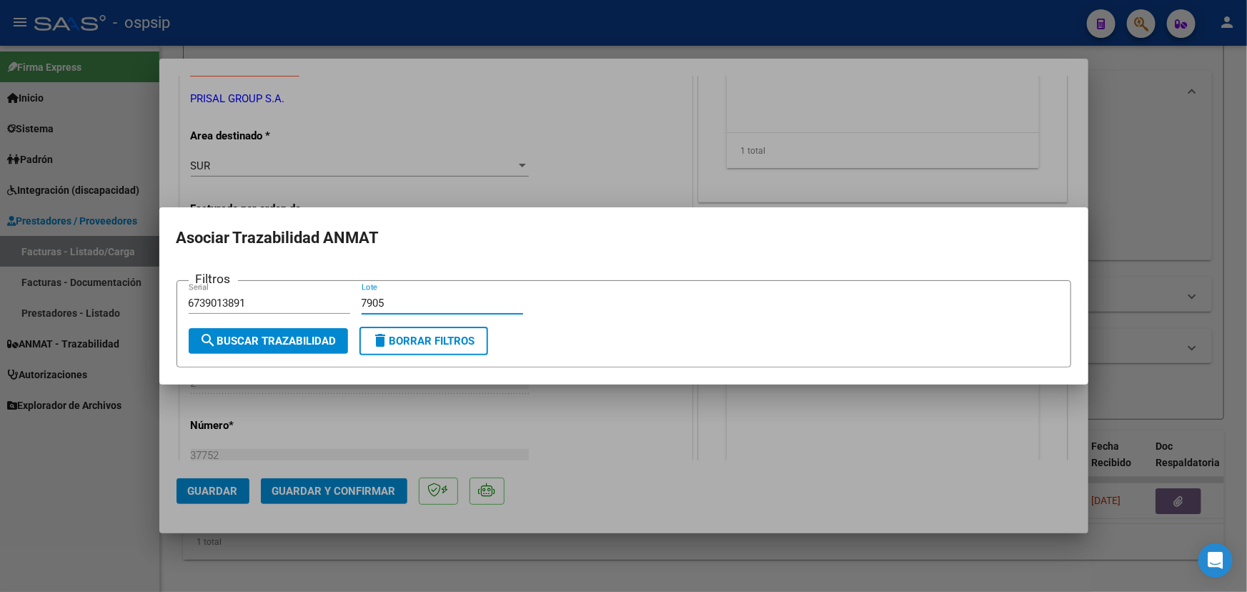
type input "7905"
click at [284, 342] on span "search Buscar Trazabilidad" at bounding box center [268, 340] width 136 height 13
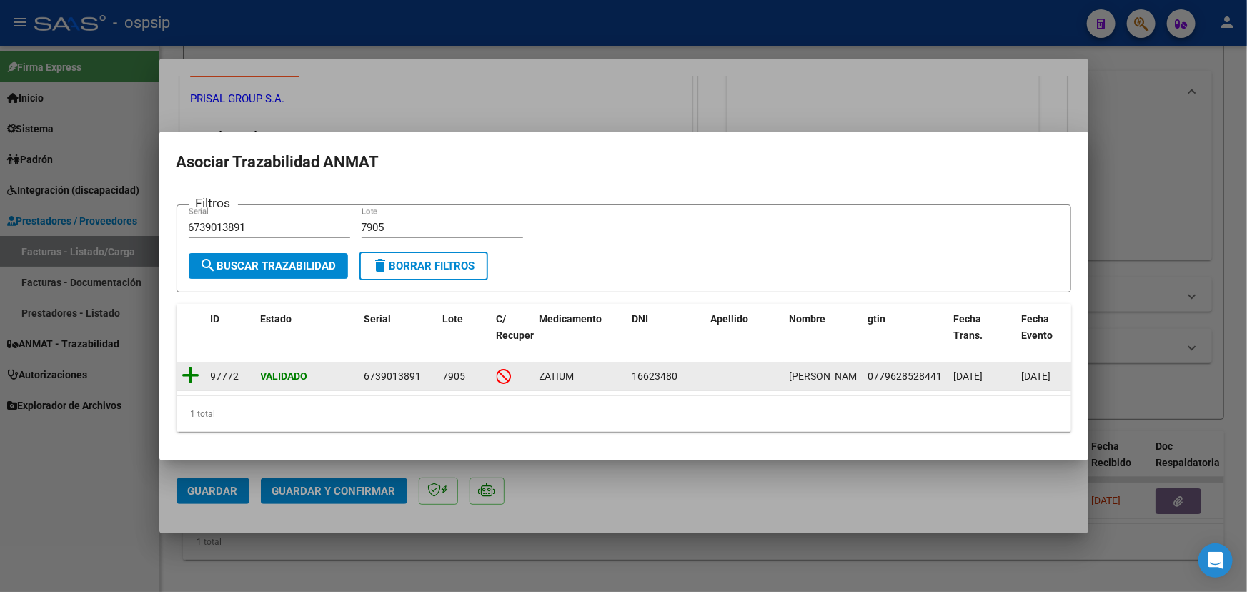
click at [191, 369] on icon at bounding box center [191, 375] width 18 height 20
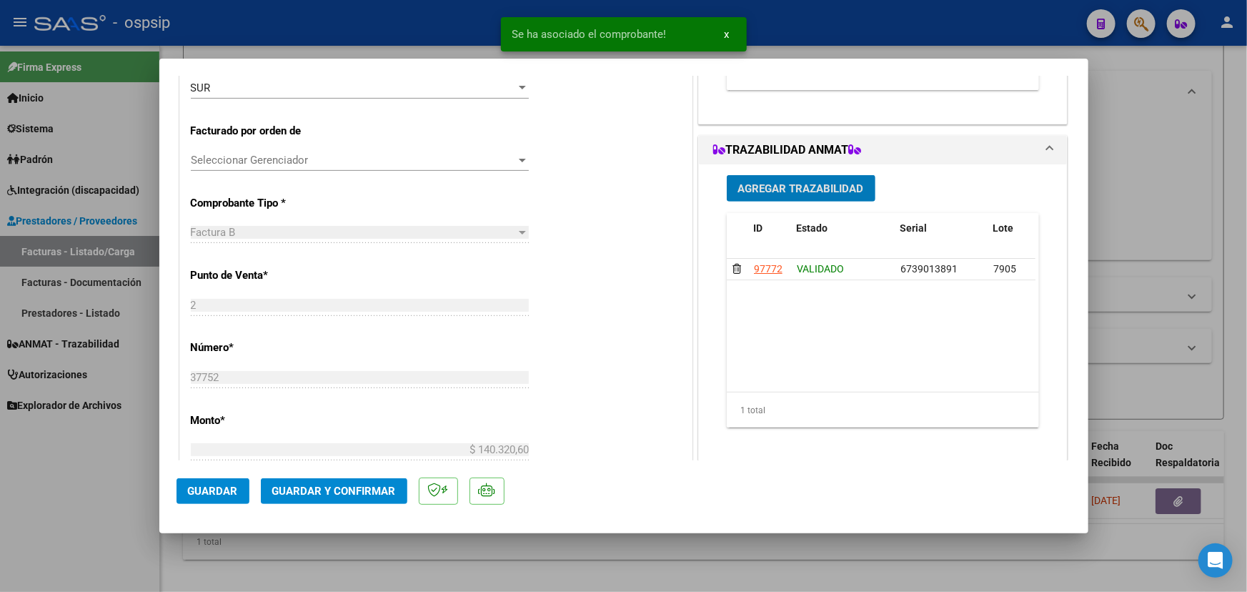
scroll to position [0, 0]
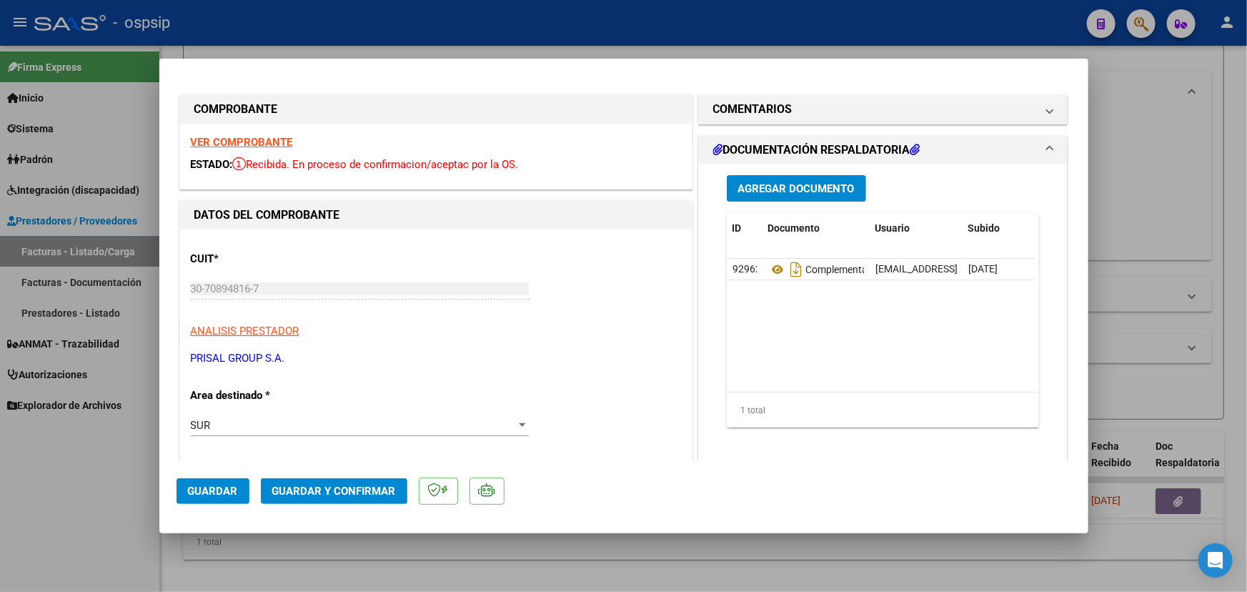
click at [354, 495] on span "Guardar y Confirmar" at bounding box center [334, 490] width 124 height 13
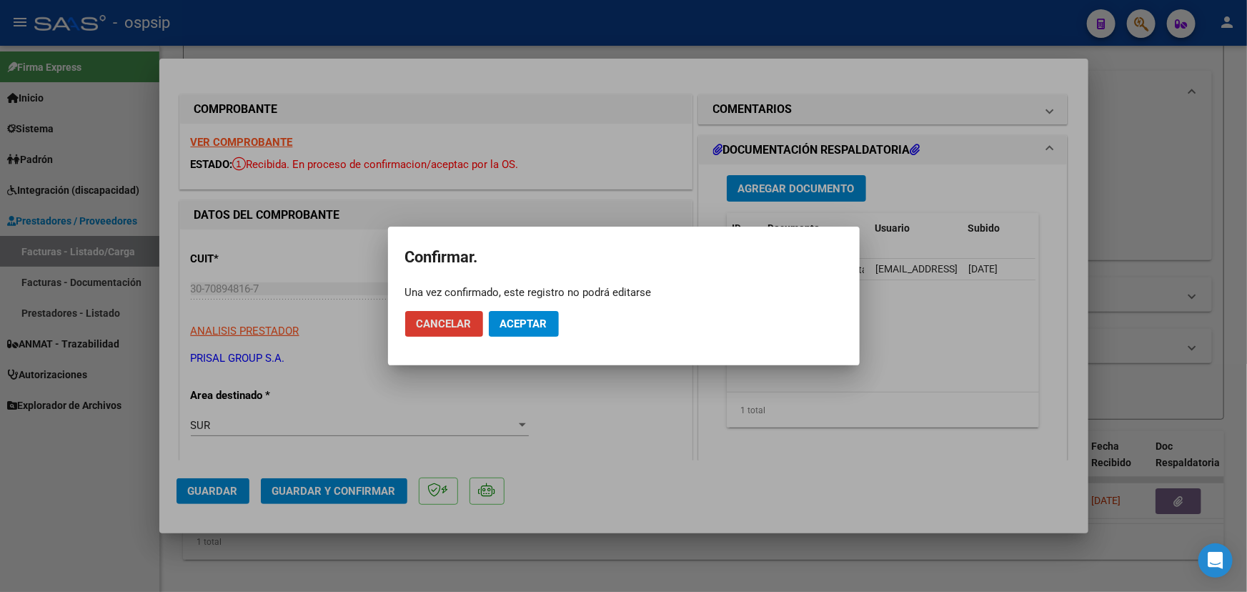
click at [528, 325] on span "Aceptar" at bounding box center [523, 323] width 47 height 13
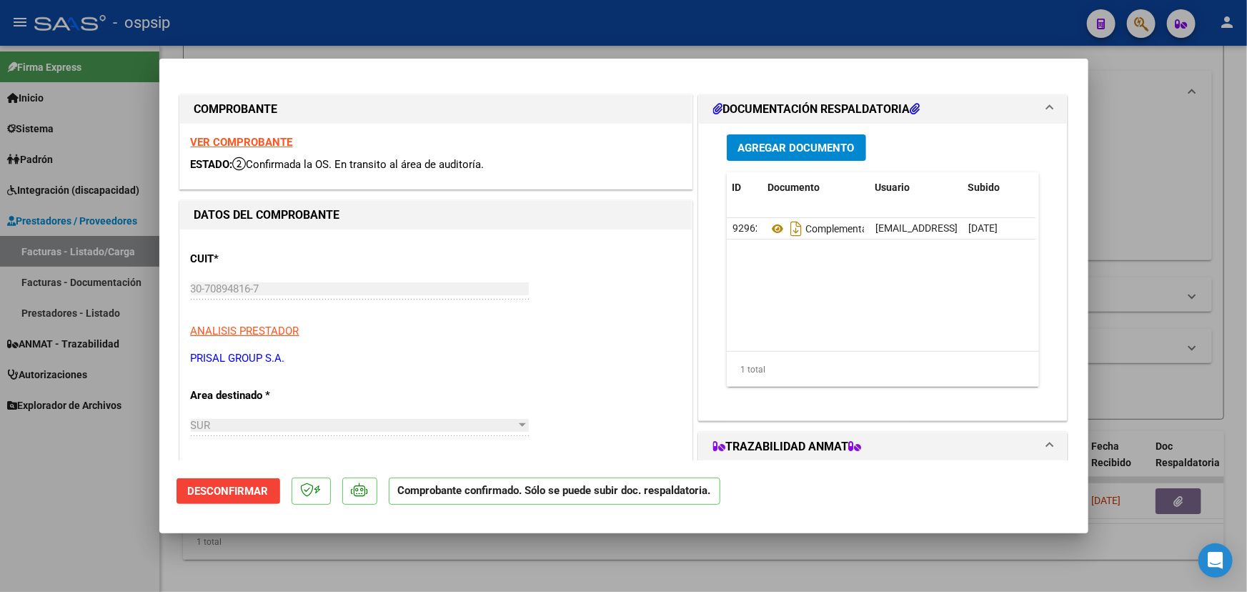
type input "$ 0,00"
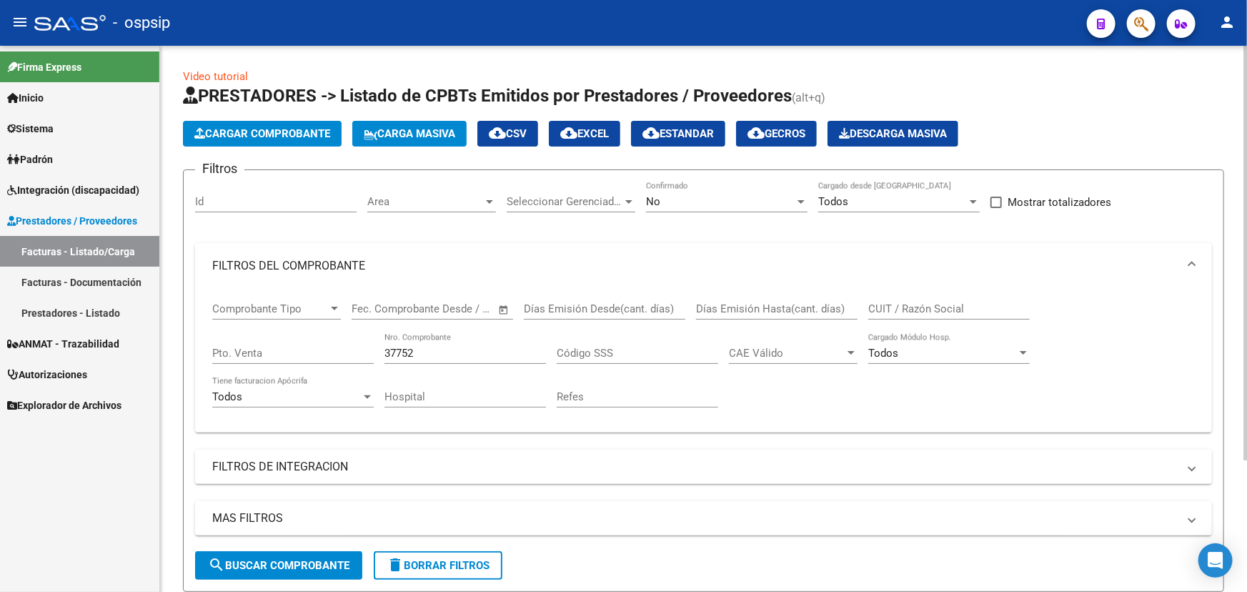
click at [722, 192] on div "No Confirmado" at bounding box center [726, 196] width 161 height 31
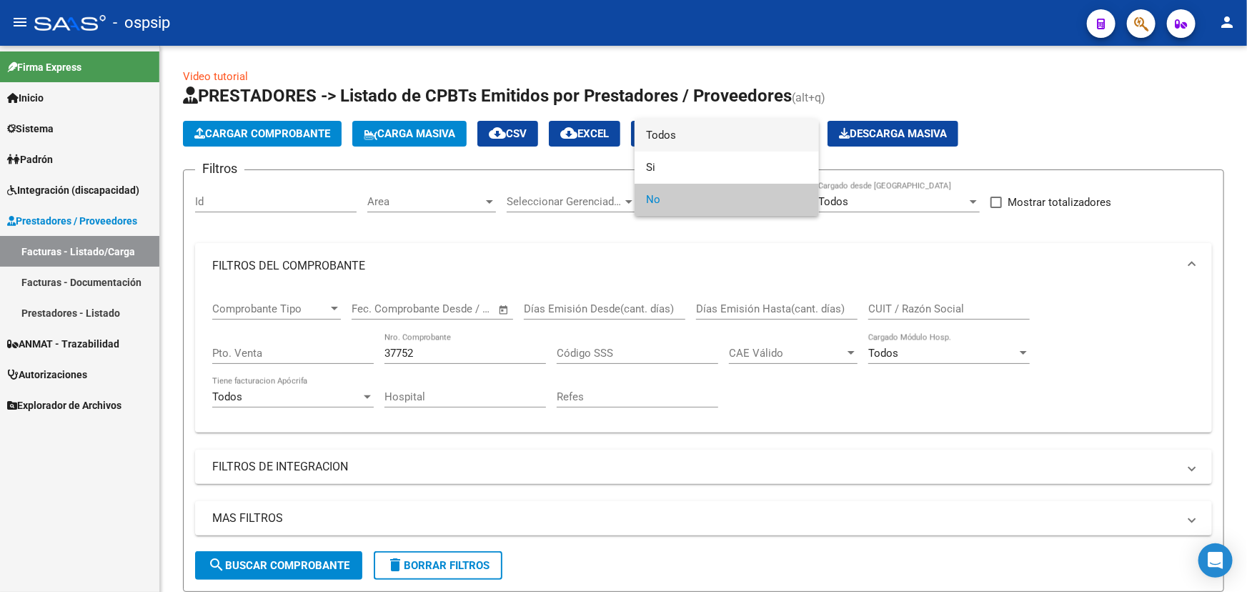
click at [722, 134] on span "Todos" at bounding box center [726, 135] width 161 height 32
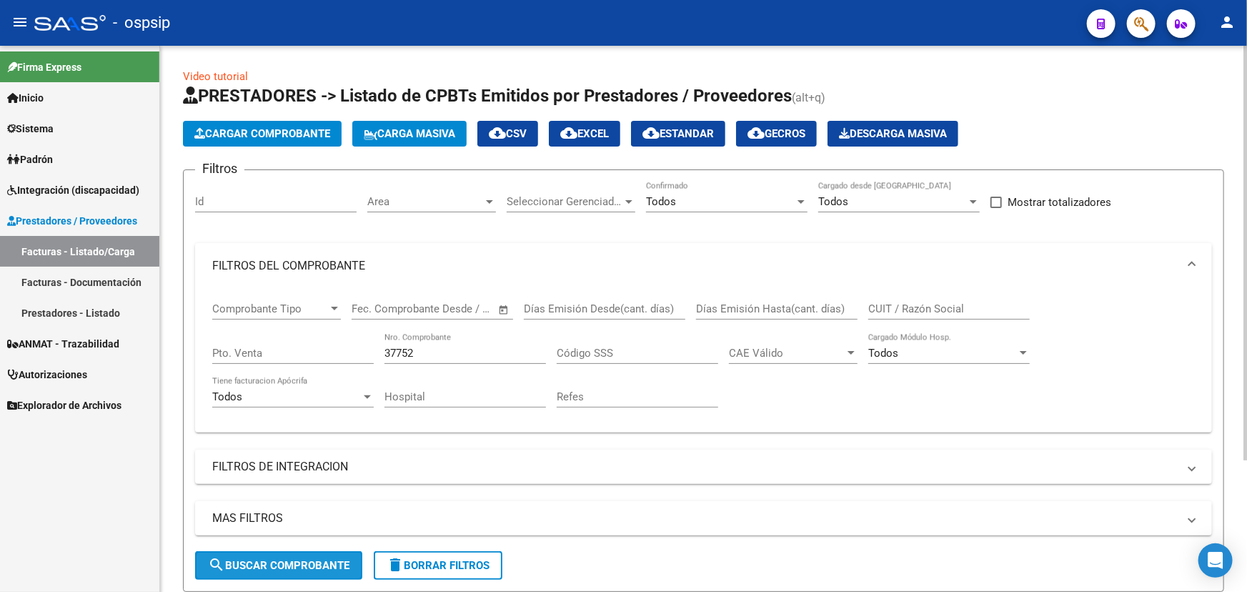
click at [290, 564] on span "search Buscar Comprobante" at bounding box center [278, 565] width 141 height 13
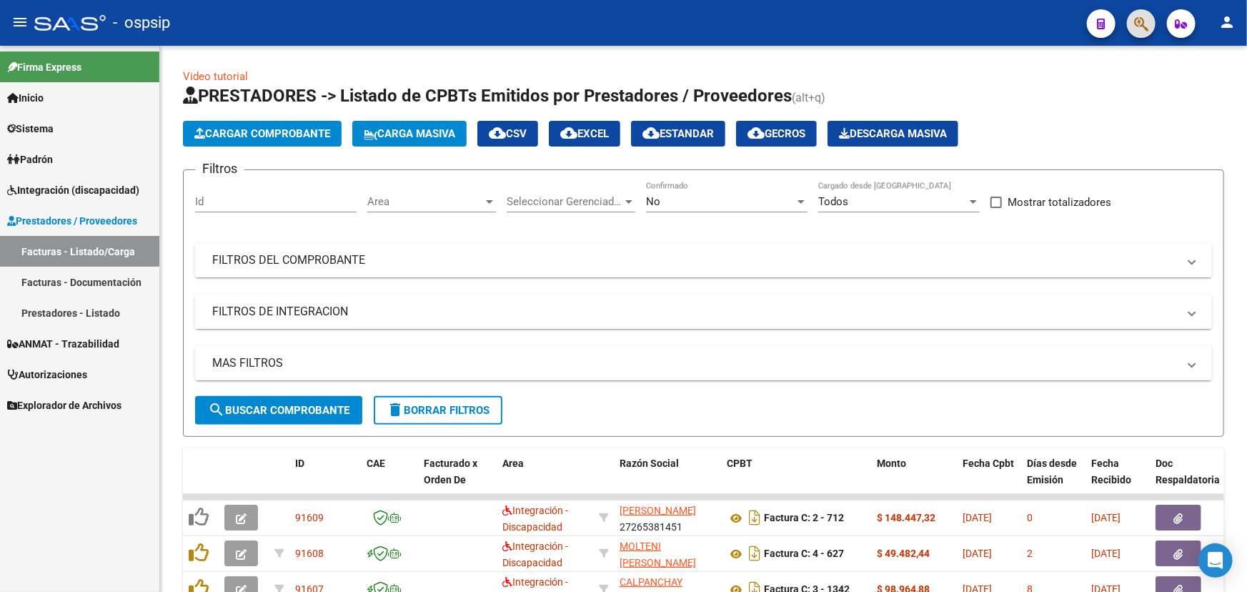
click at [40, 336] on span "ANMAT - Trazabilidad" at bounding box center [63, 344] width 112 height 16
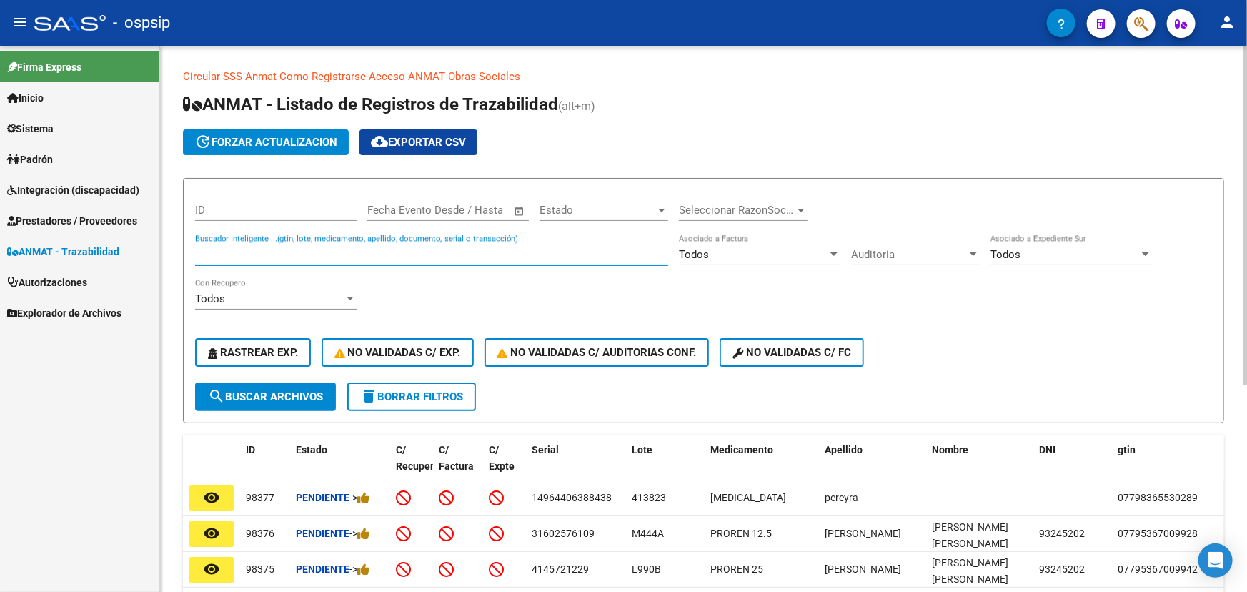
click at [339, 255] on input "Buscador Inteligente ...(gtin, lote, medicamento, apellido, documento, serial o…" at bounding box center [431, 254] width 473 height 13
paste input "1015659592"
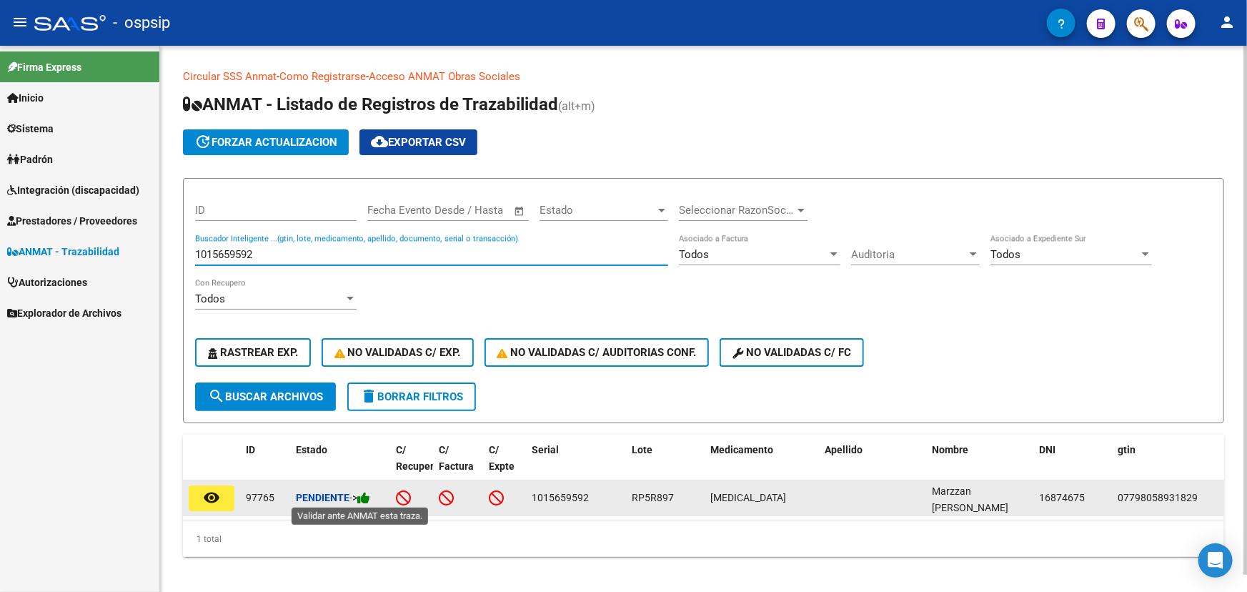
click at [367, 497] on icon at bounding box center [363, 498] width 13 height 14
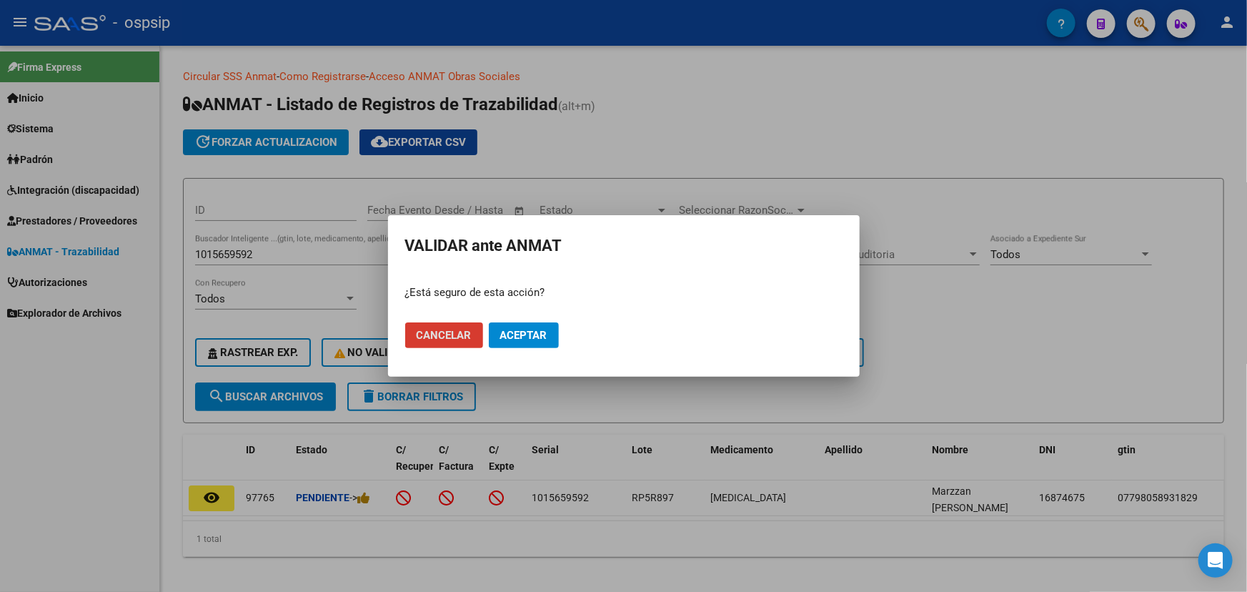
click at [529, 342] on button "Aceptar" at bounding box center [524, 335] width 70 height 26
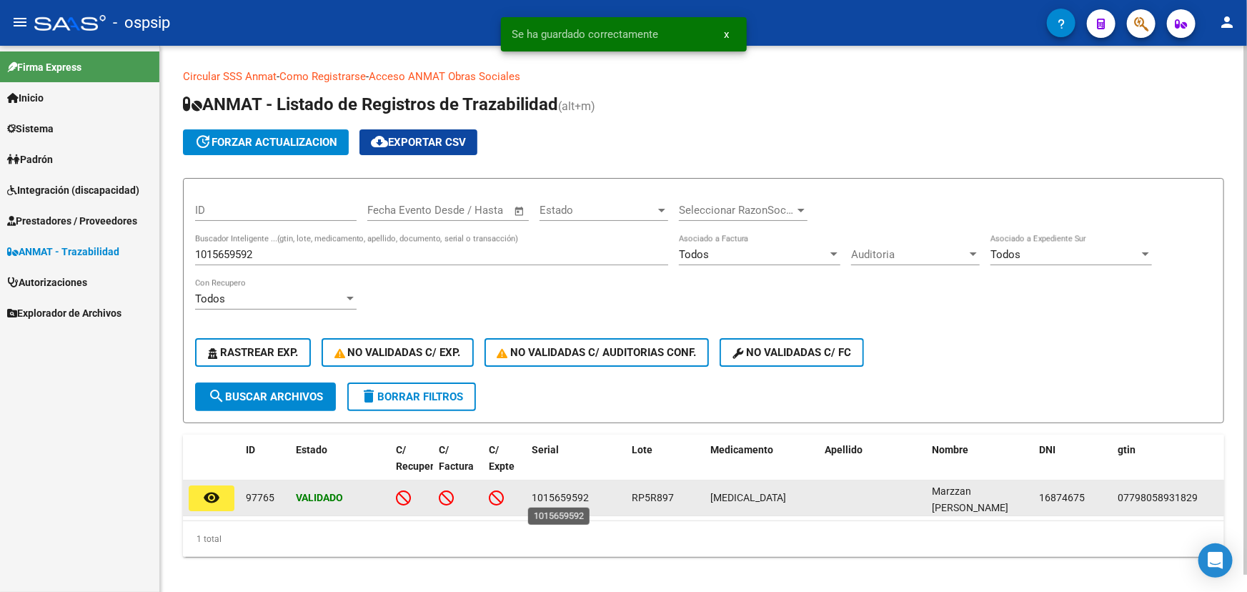
click at [560, 497] on span "1015659592" at bounding box center [560, 497] width 57 height 11
copy span "1015659592"
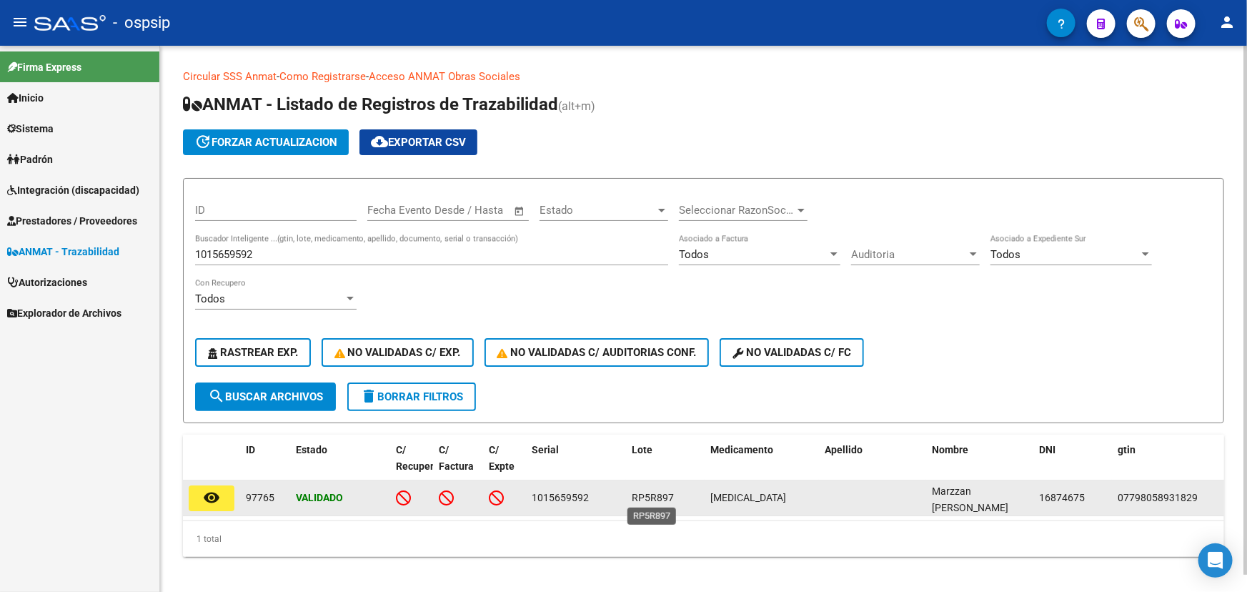
click at [654, 497] on span "RP5R897" at bounding box center [653, 497] width 42 height 11
copy span "RP5R897"
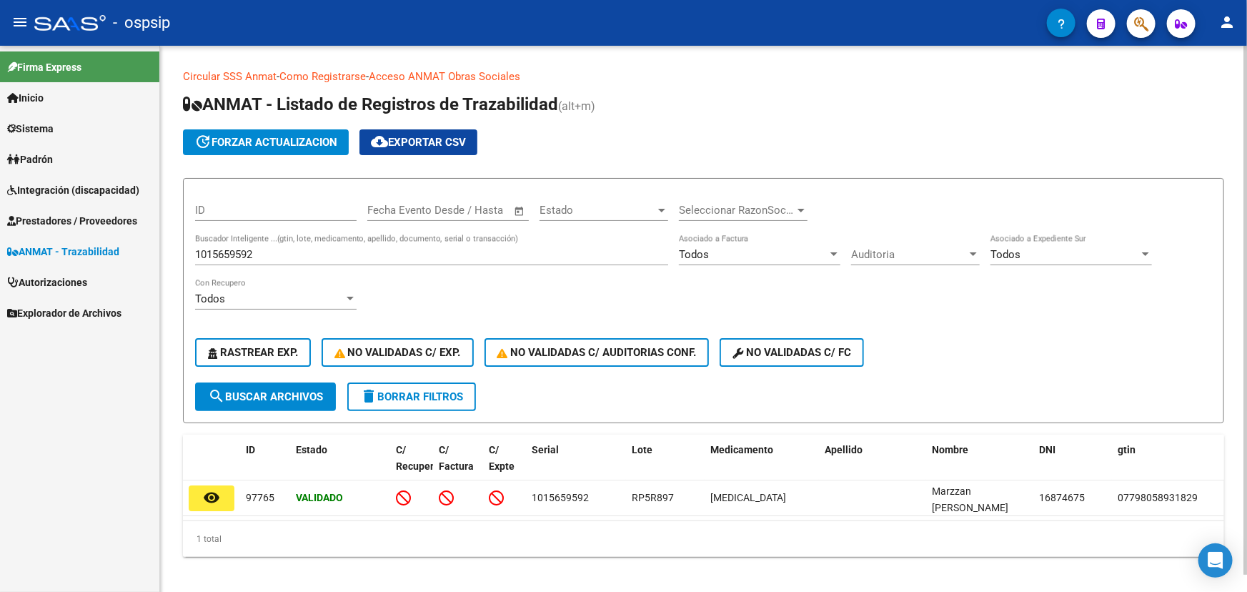
click at [236, 254] on input "1015659592" at bounding box center [431, 254] width 473 height 13
type input "PINTOS"
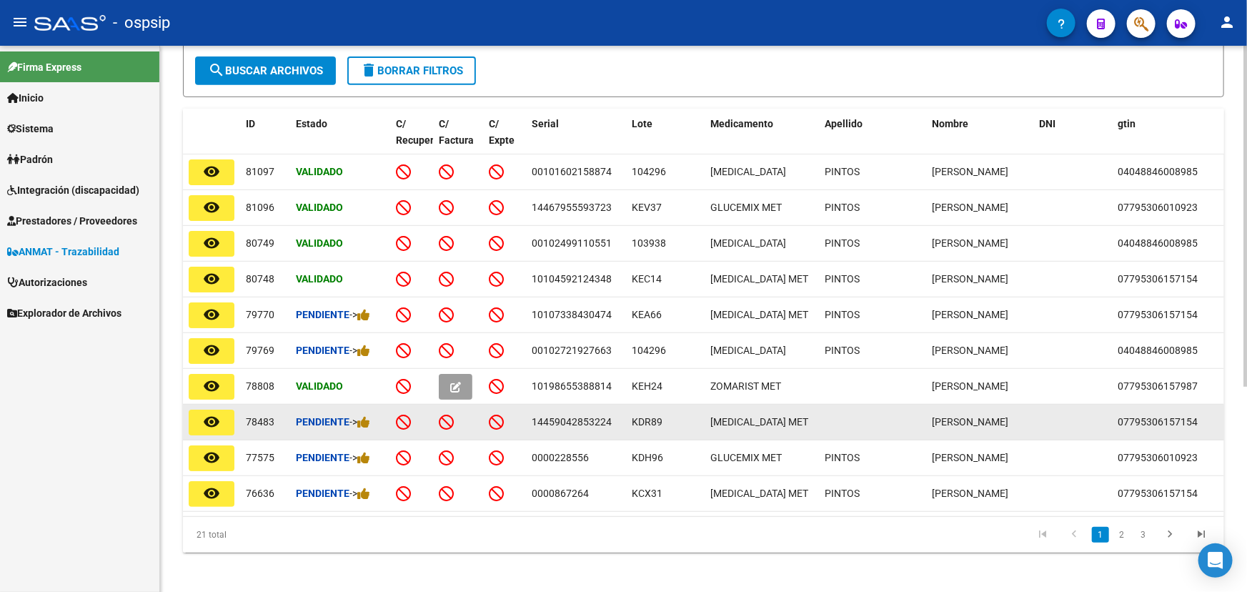
scroll to position [328, 0]
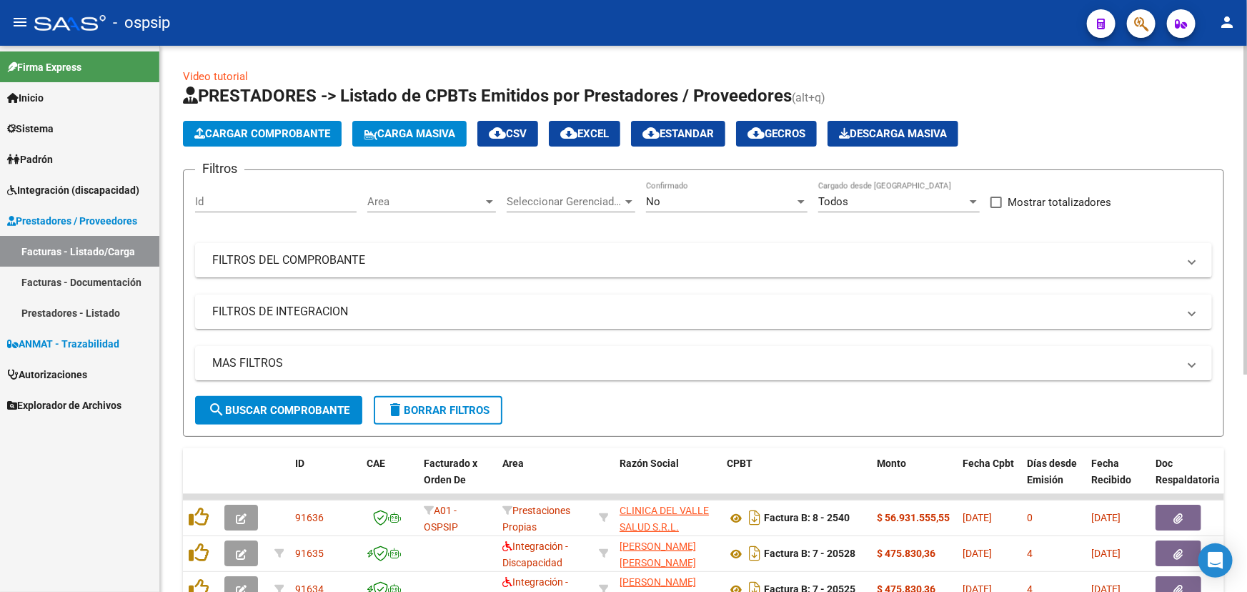
click at [1103, 117] on app-list-header "PRESTADORES -> Listado de CPBTs Emitidos por Prestadores / Proveedores (alt+q) …" at bounding box center [703, 260] width 1041 height 352
click at [78, 342] on span "ANMAT - Trazabilidad" at bounding box center [63, 344] width 112 height 16
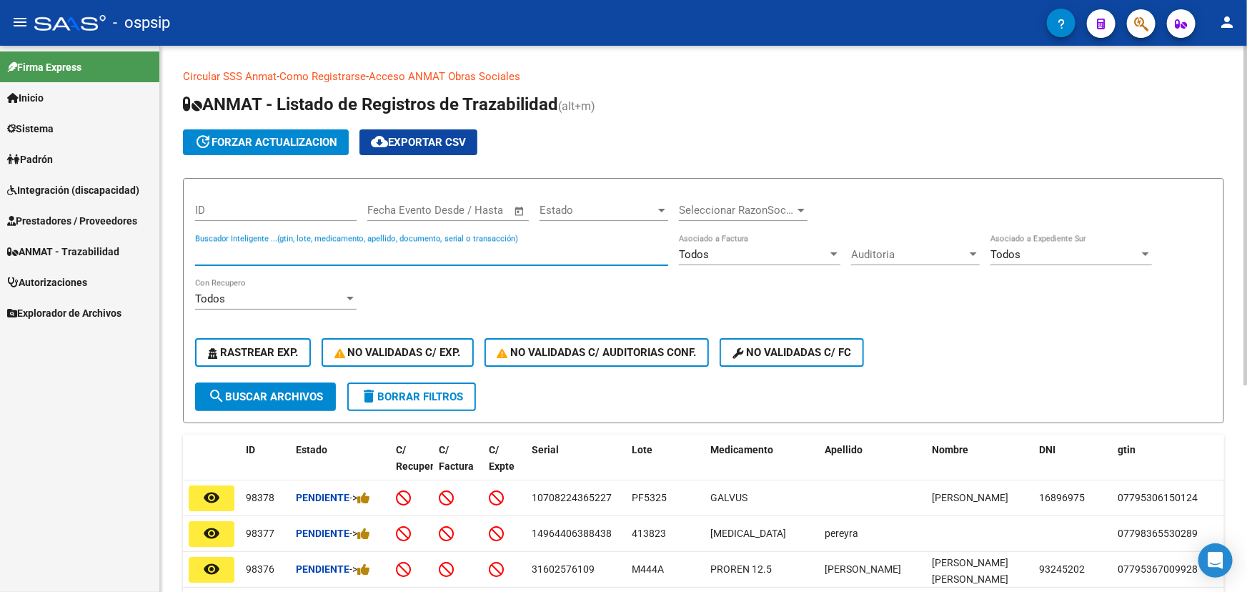
paste input "6739013891"
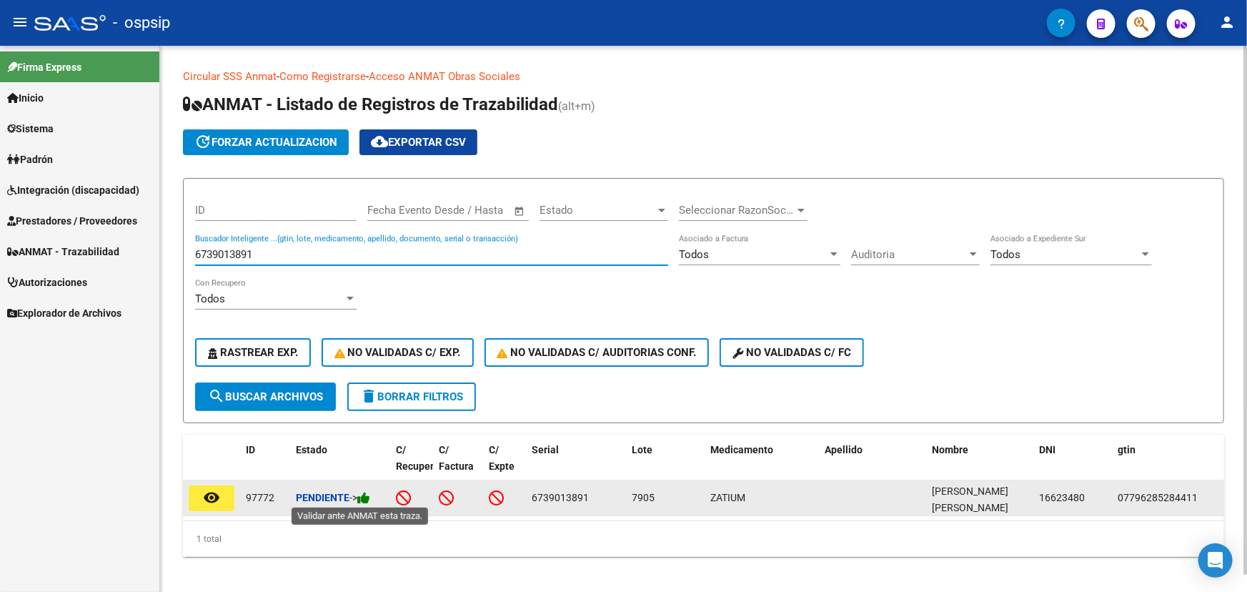
type input "6739013891"
click at [370, 494] on icon at bounding box center [363, 498] width 13 height 14
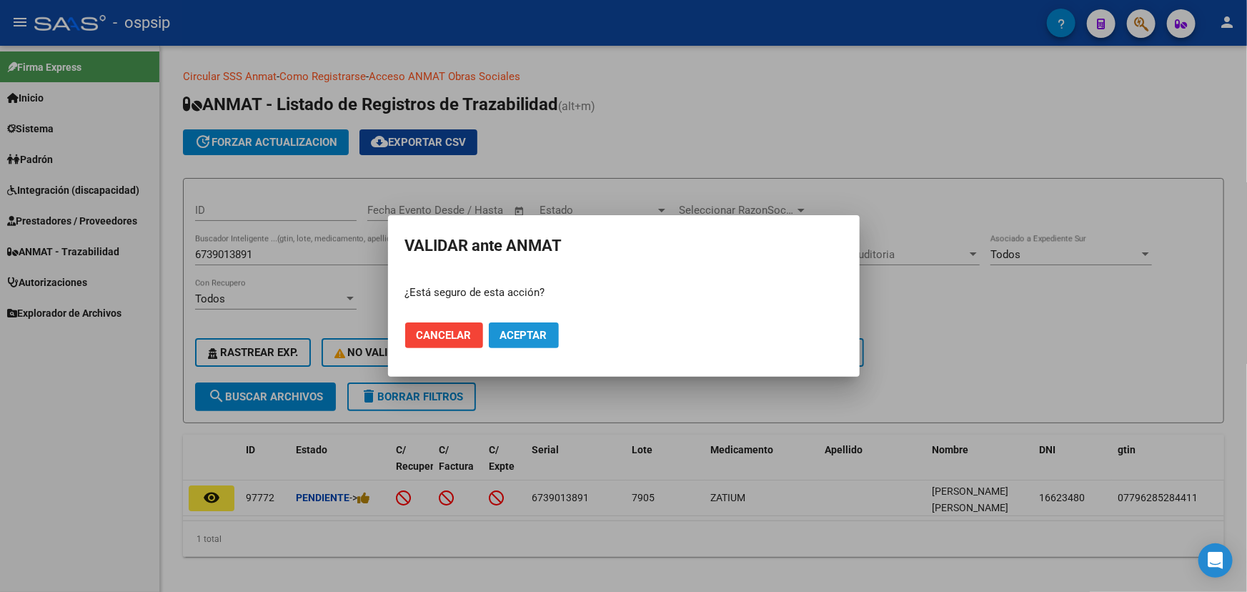
click at [535, 337] on span "Aceptar" at bounding box center [523, 335] width 47 height 13
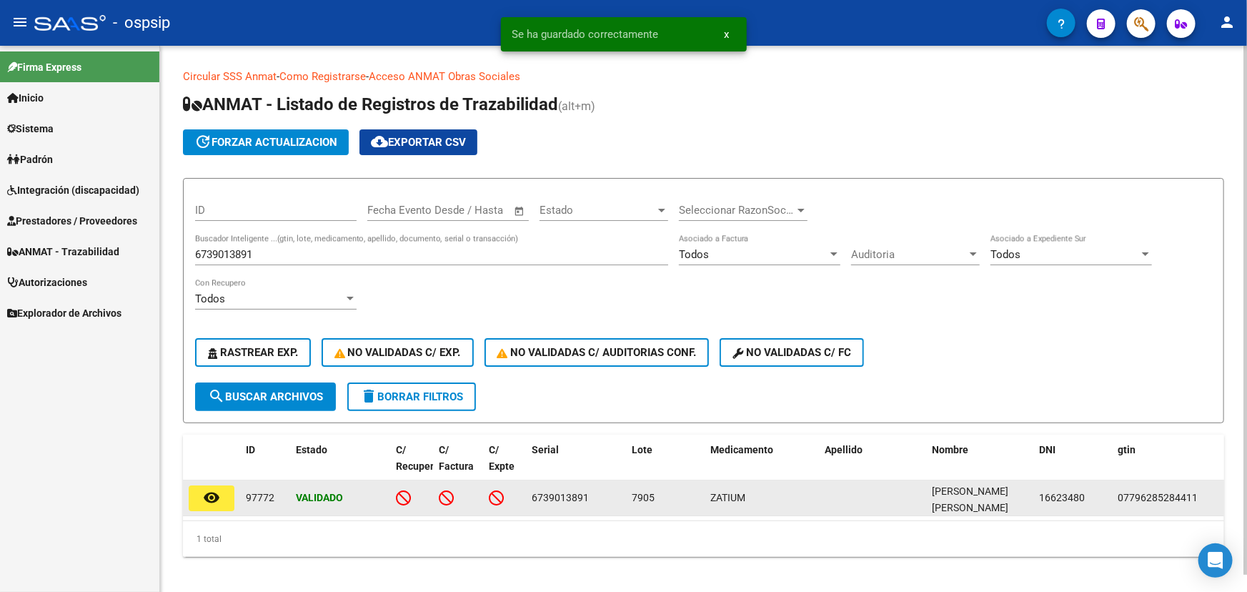
click at [629, 493] on datatable-body-cell "7905" at bounding box center [665, 497] width 79 height 35
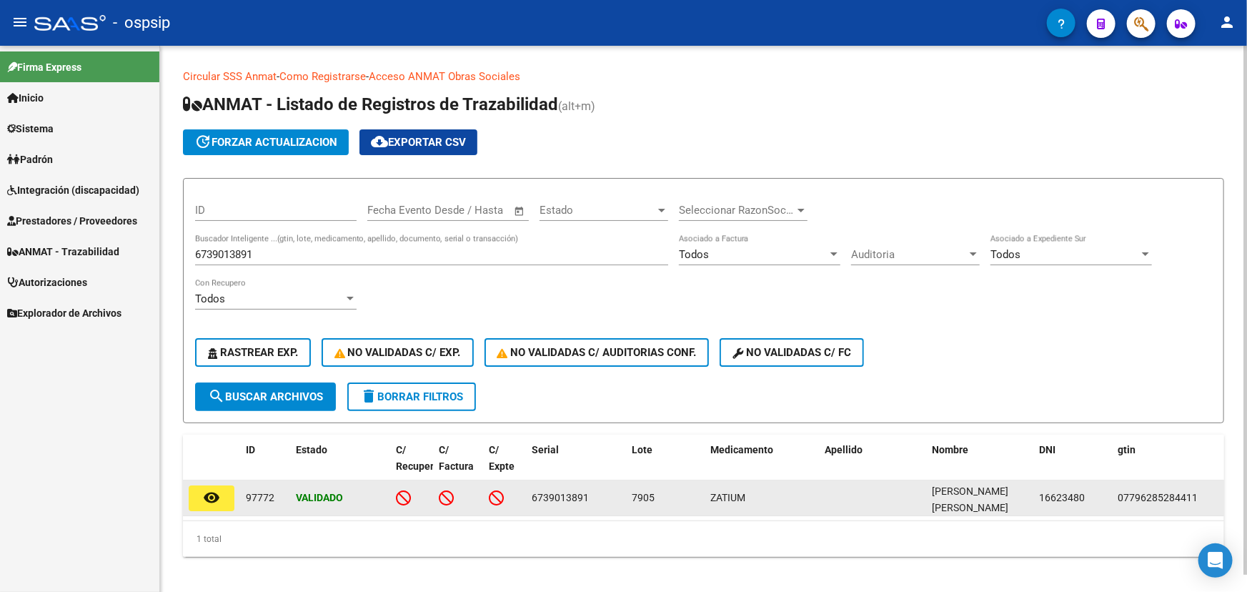
copy span "7905"
